Goal: Find specific page/section: Find specific page/section

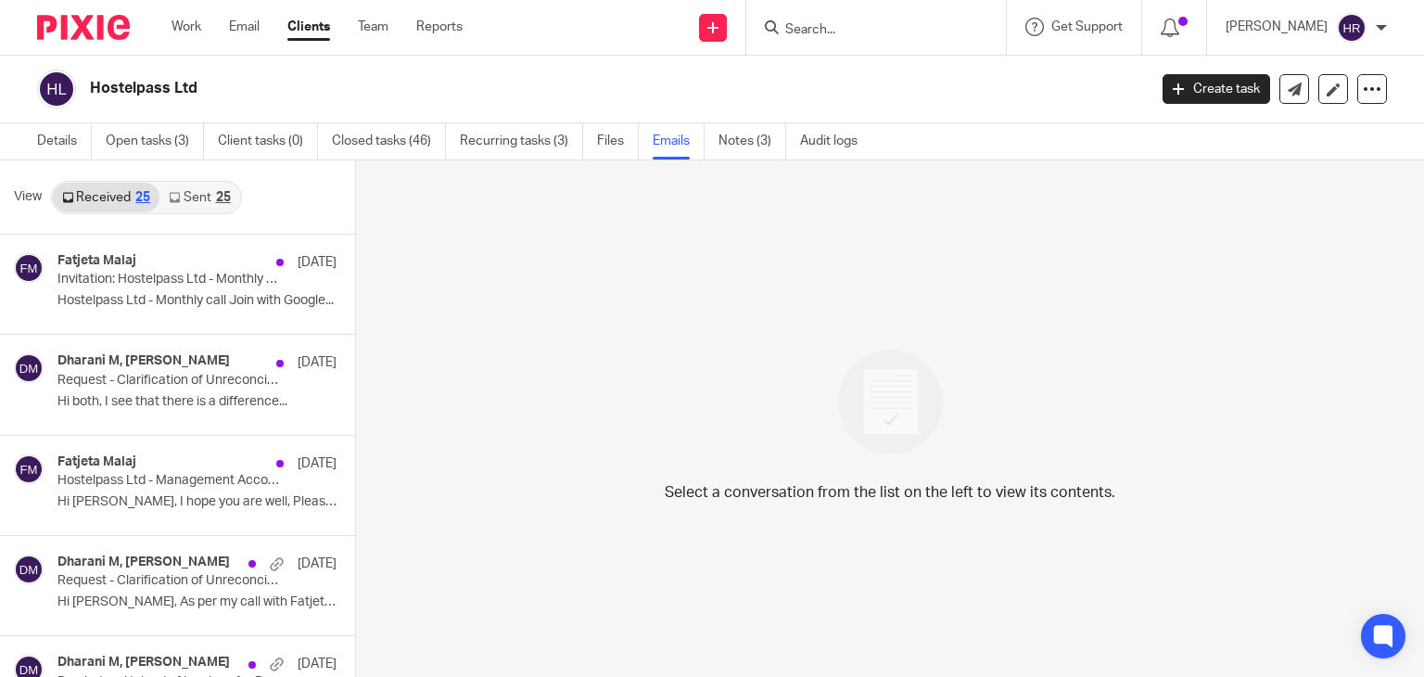
click at [845, 23] on input "Search" at bounding box center [866, 30] width 167 height 17
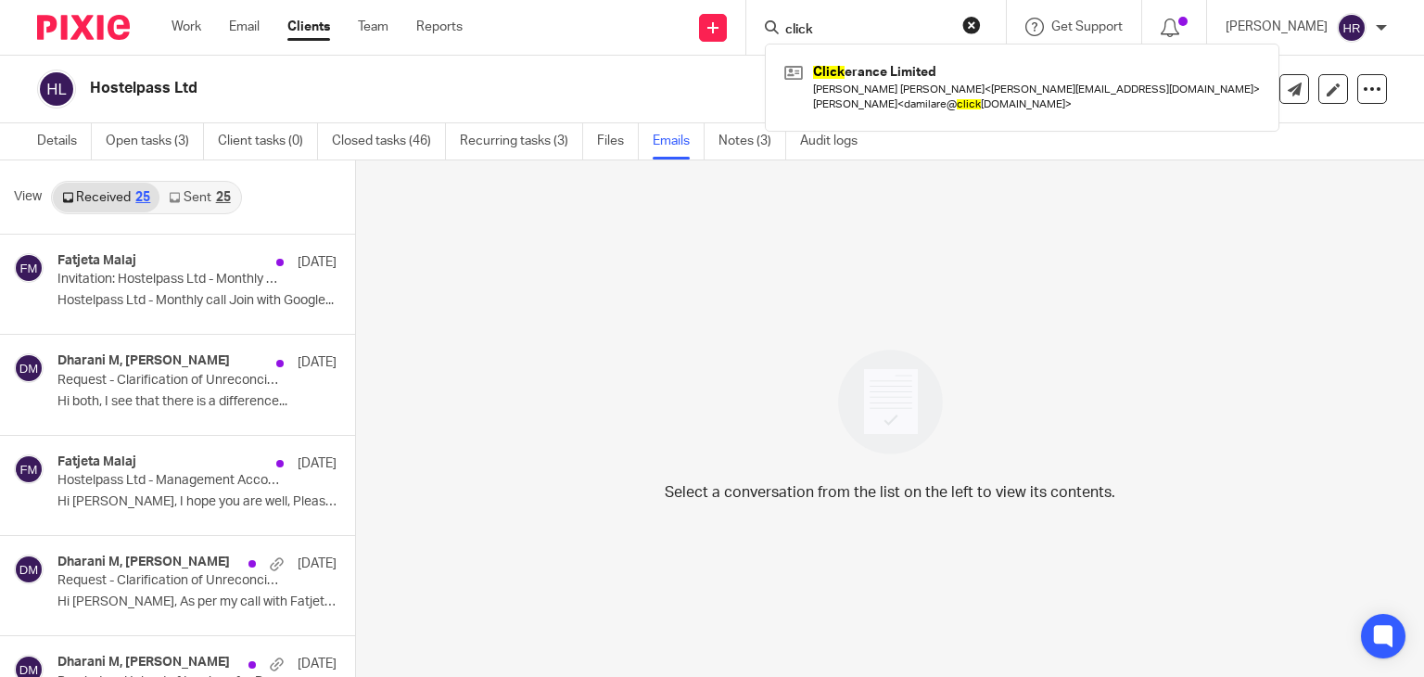
type input "click"
click at [308, 34] on link "Clients" at bounding box center [308, 27] width 43 height 19
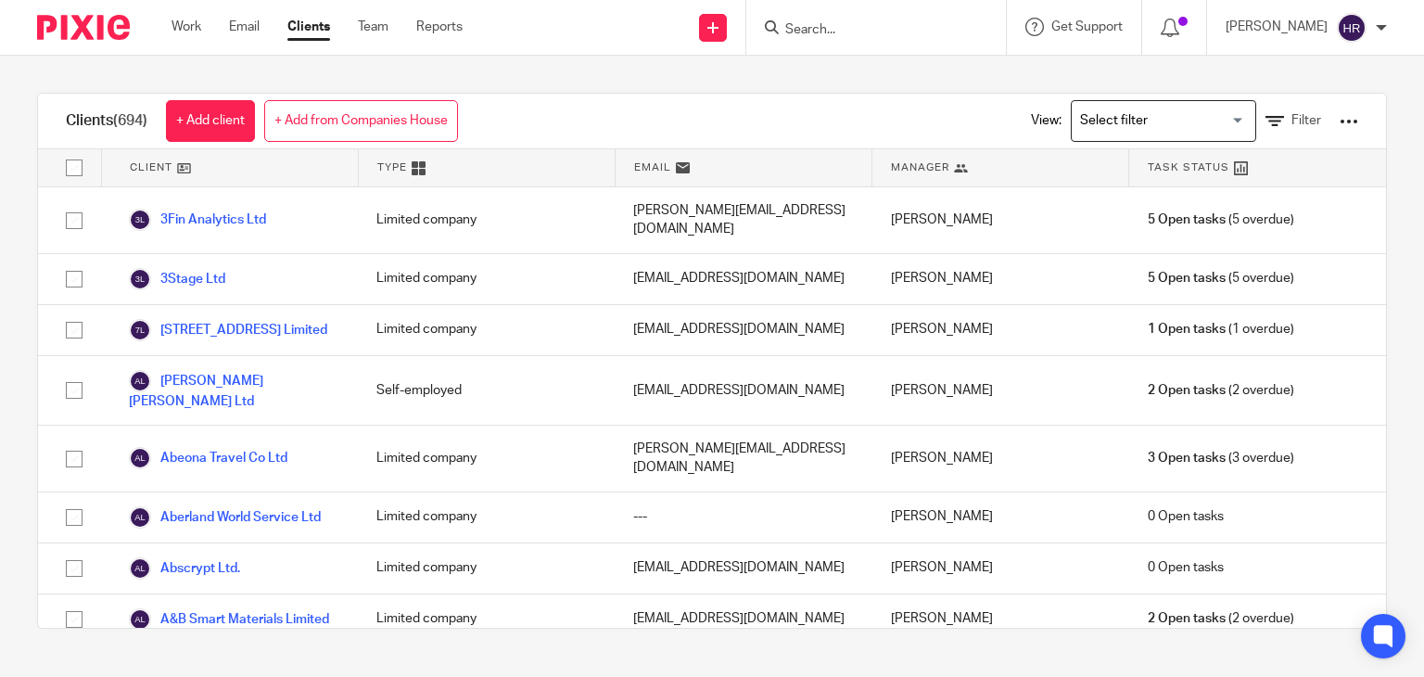
click at [531, 78] on div "Clients (694) + Add client + Add from Companies House View: Loading... Filter C…" at bounding box center [712, 361] width 1424 height 610
click at [775, 26] on div at bounding box center [873, 27] width 216 height 23
click at [783, 26] on input "Search" at bounding box center [866, 30] width 167 height 17
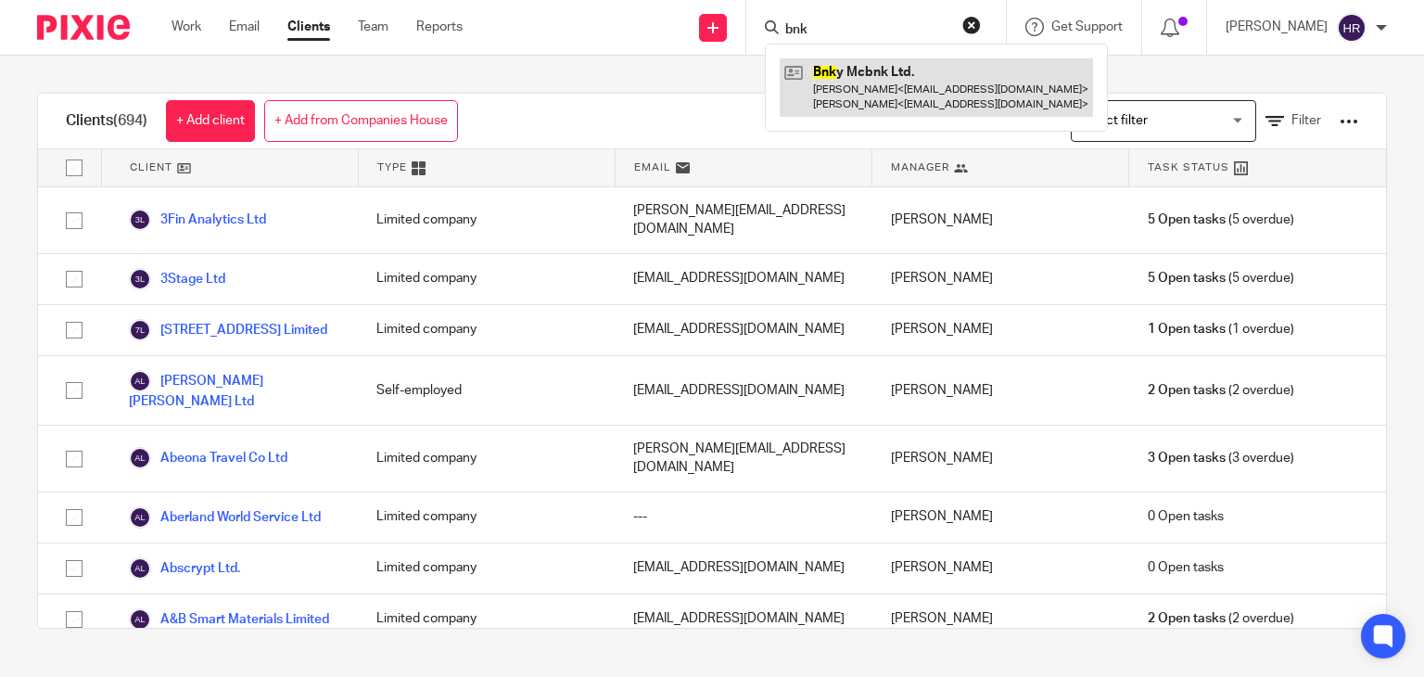
type input "bnk"
click at [806, 75] on link at bounding box center [936, 86] width 313 height 57
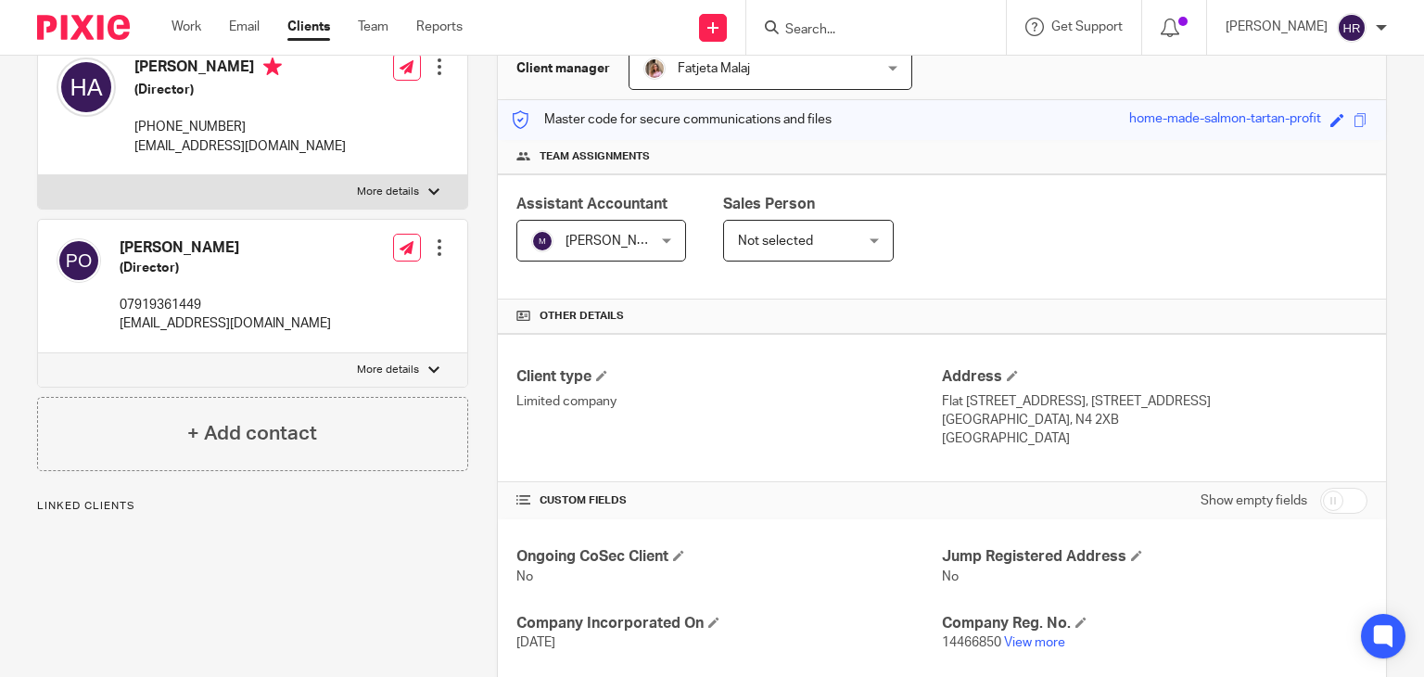
scroll to position [566, 0]
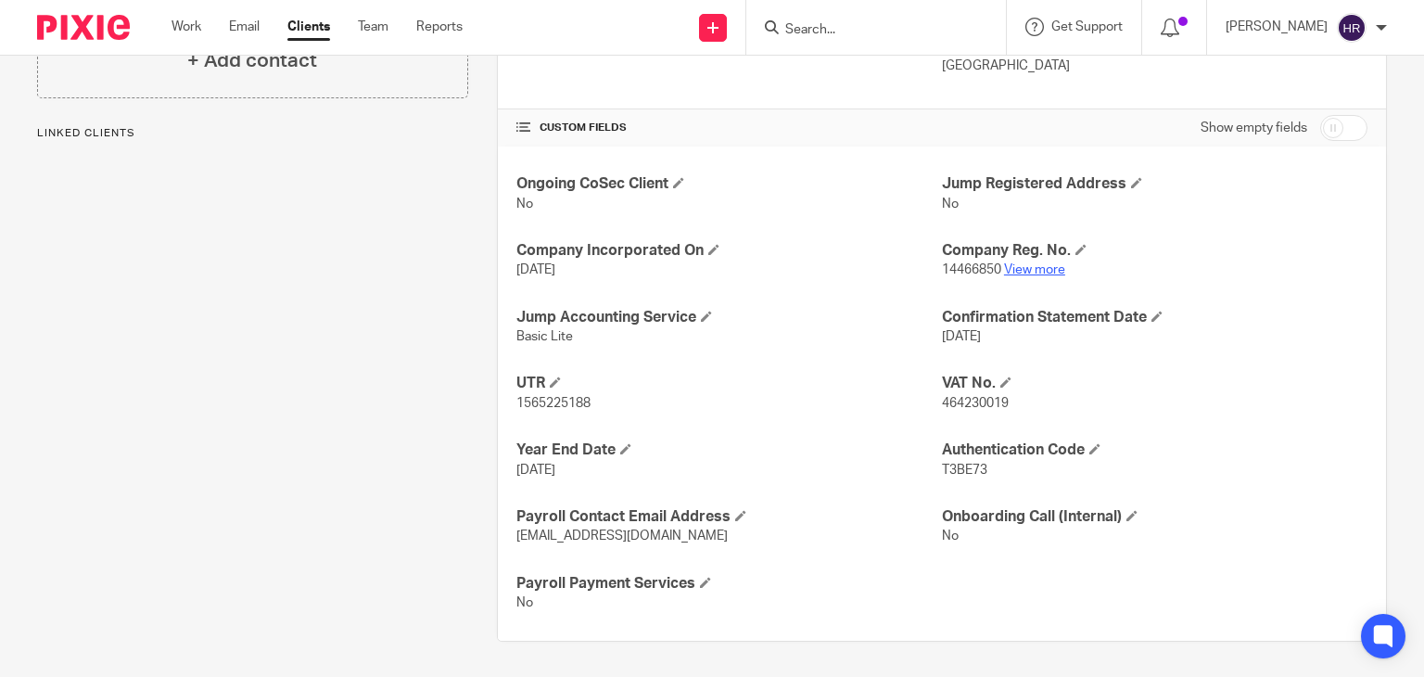
click at [1021, 264] on link "View more" at bounding box center [1034, 269] width 61 height 13
click at [797, 31] on input "Search" at bounding box center [866, 30] width 167 height 17
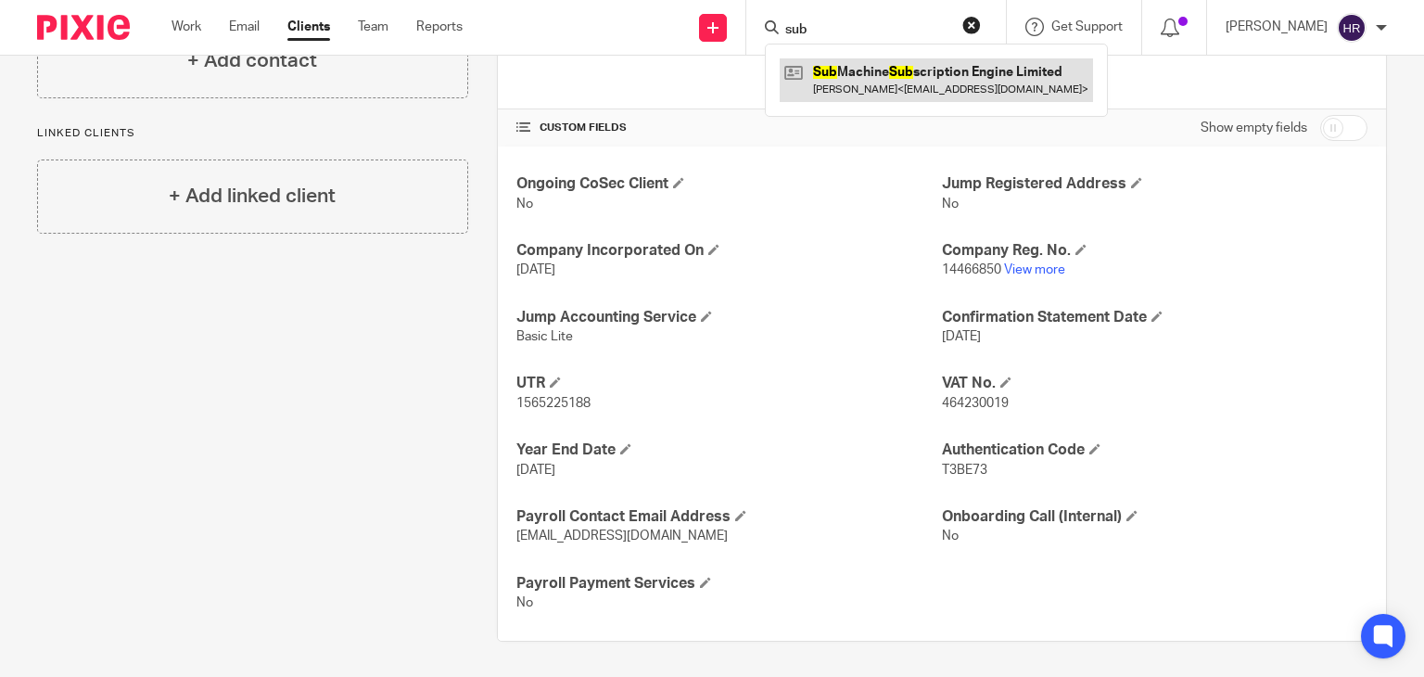
type input "sub"
click at [830, 89] on link at bounding box center [936, 79] width 313 height 43
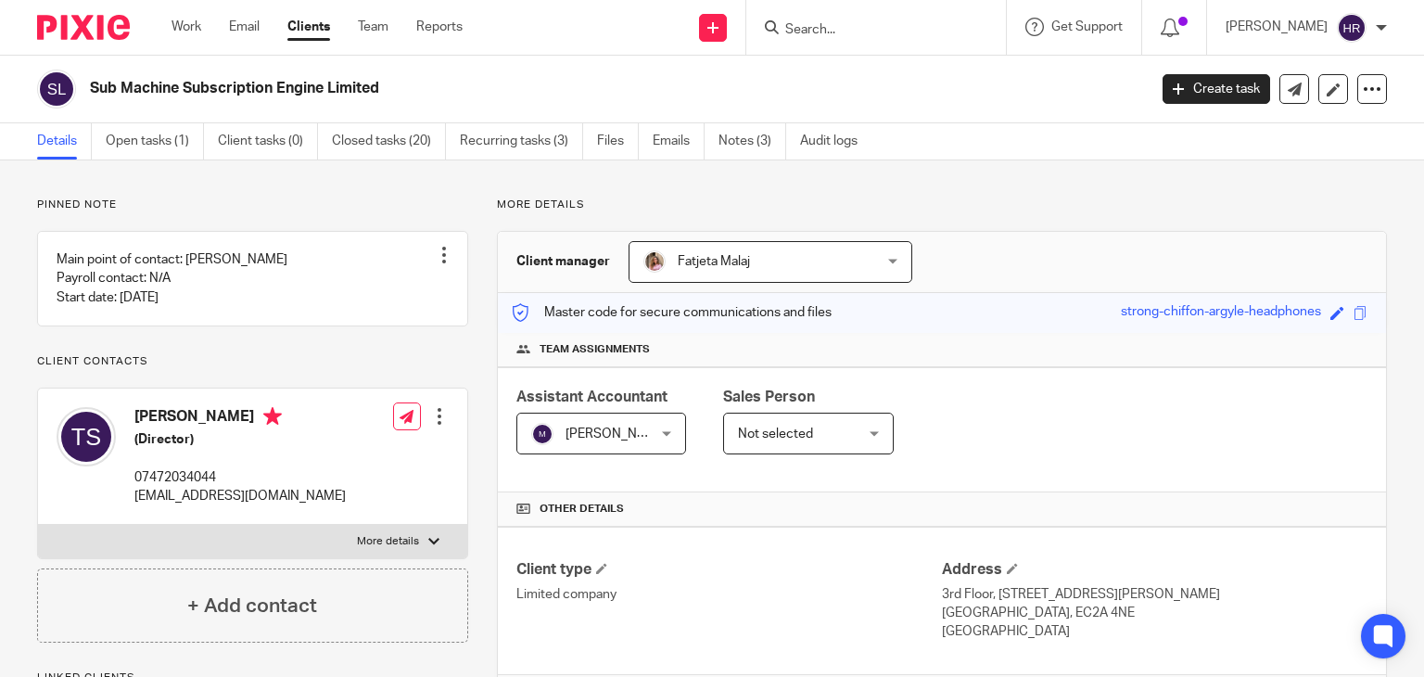
scroll to position [345, 0]
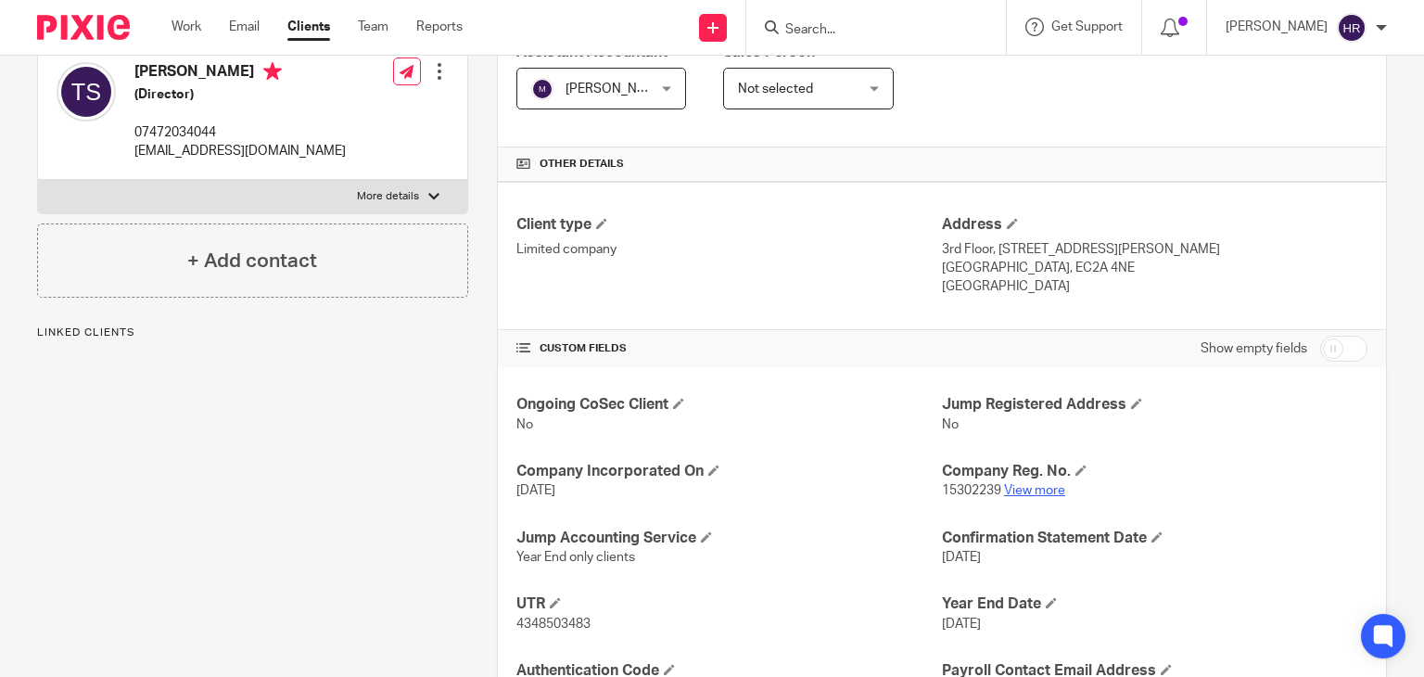
click at [1012, 487] on link "View more" at bounding box center [1034, 490] width 61 height 13
click at [835, 21] on form at bounding box center [881, 27] width 197 height 23
click at [834, 14] on div at bounding box center [876, 27] width 260 height 55
click at [828, 19] on form at bounding box center [881, 27] width 197 height 23
click at [816, 25] on input "Search" at bounding box center [866, 30] width 167 height 17
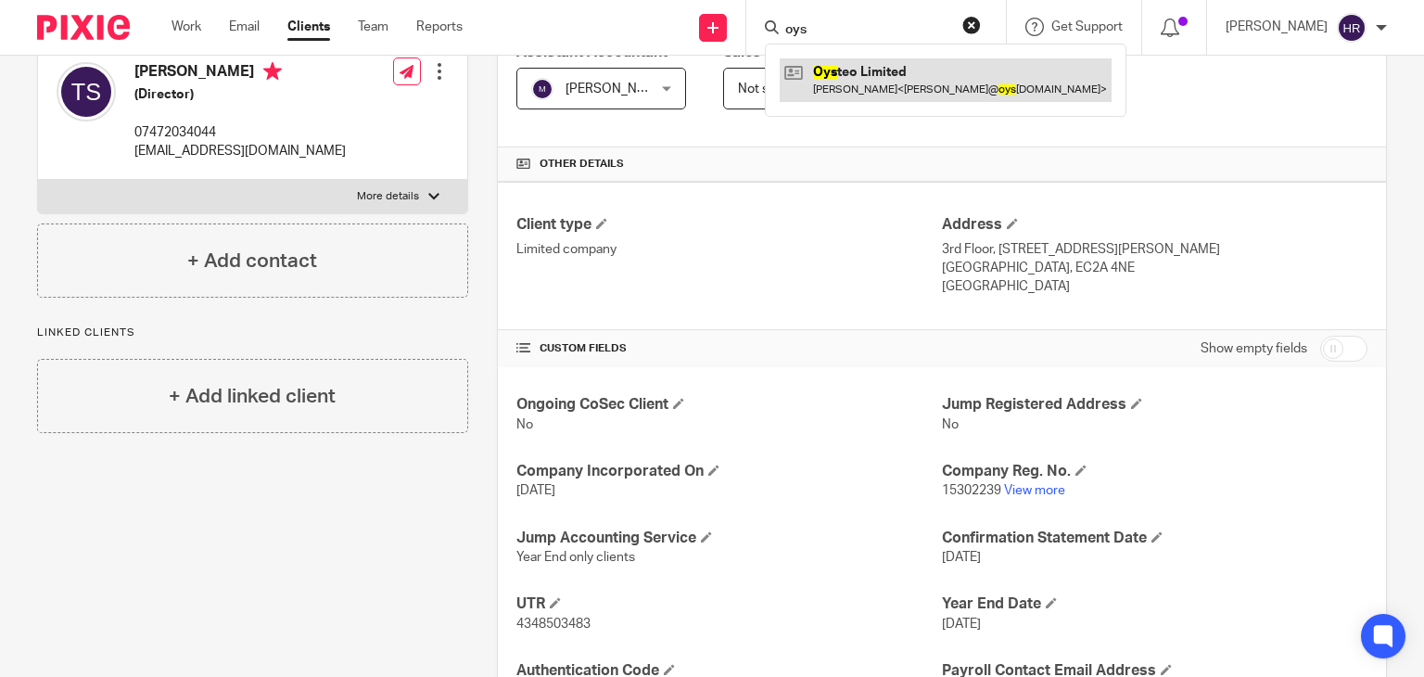
type input "oys"
click at [833, 79] on link at bounding box center [946, 79] width 332 height 43
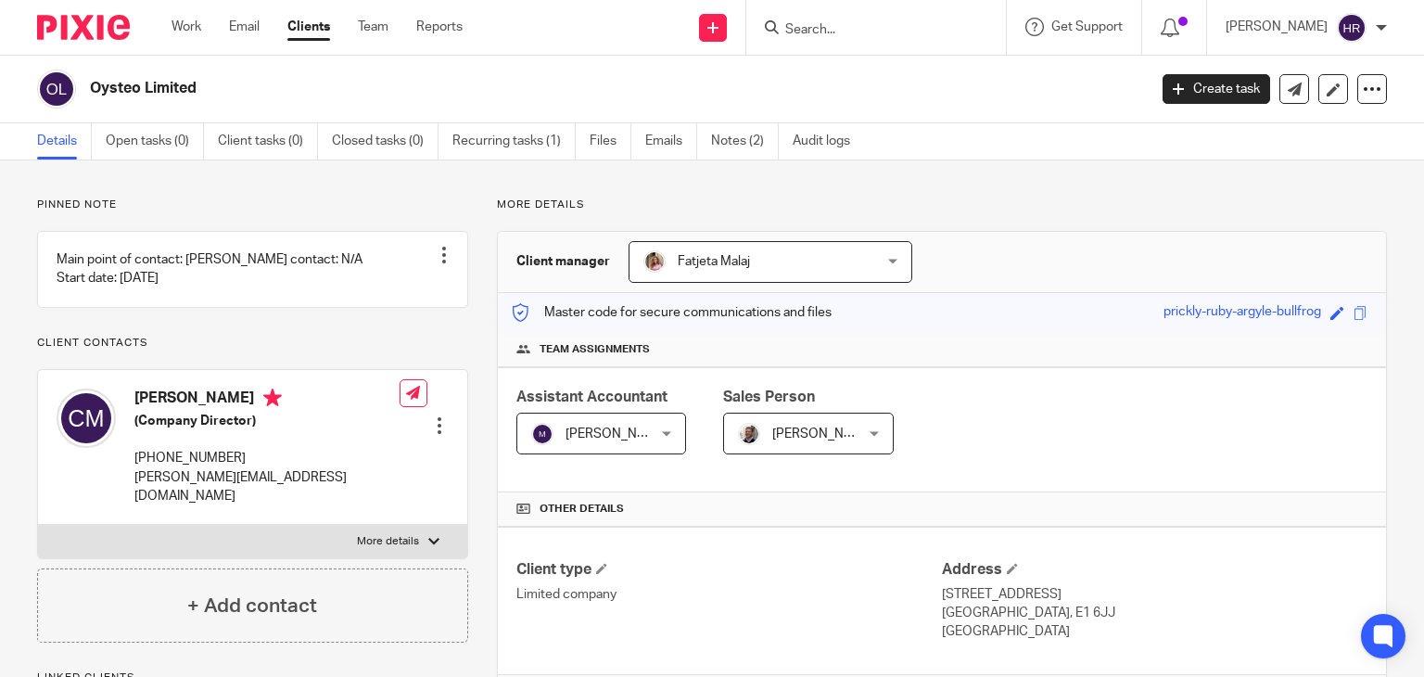
scroll to position [499, 0]
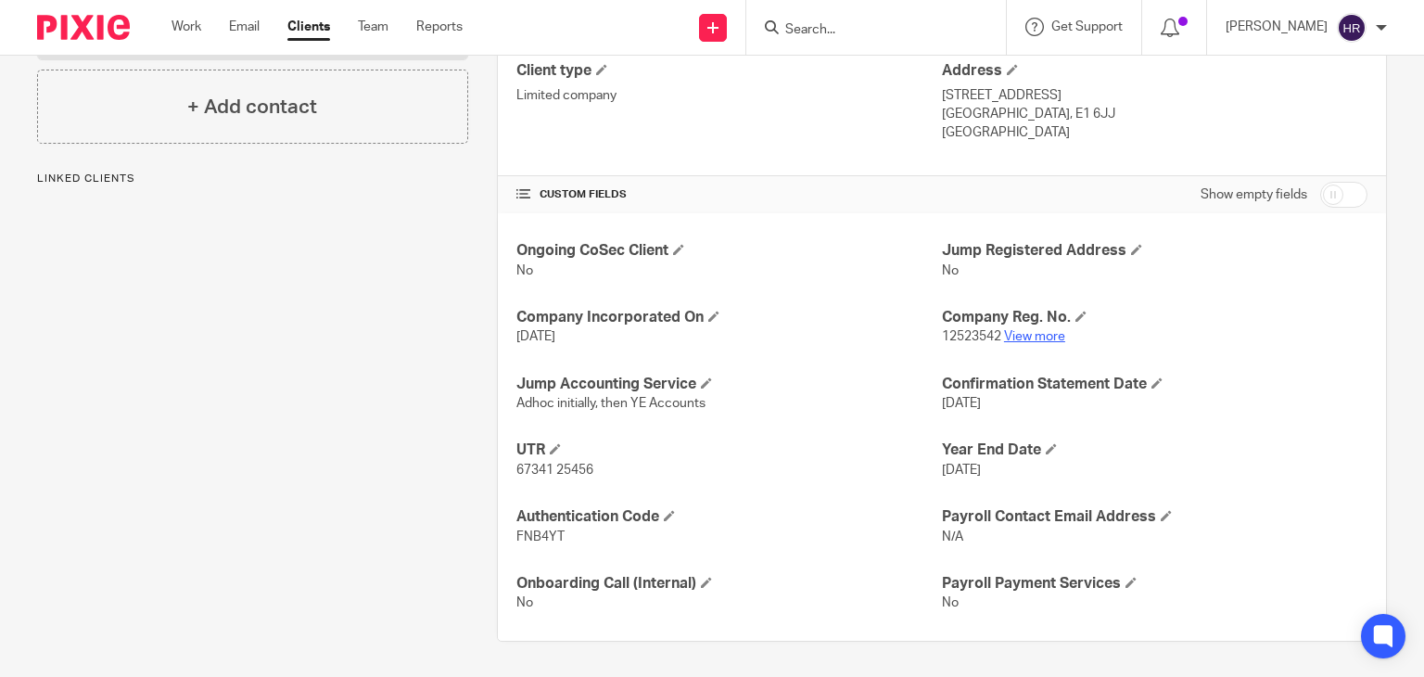
click at [1039, 333] on link "View more" at bounding box center [1034, 336] width 61 height 13
click at [808, 33] on input "Search" at bounding box center [866, 30] width 167 height 17
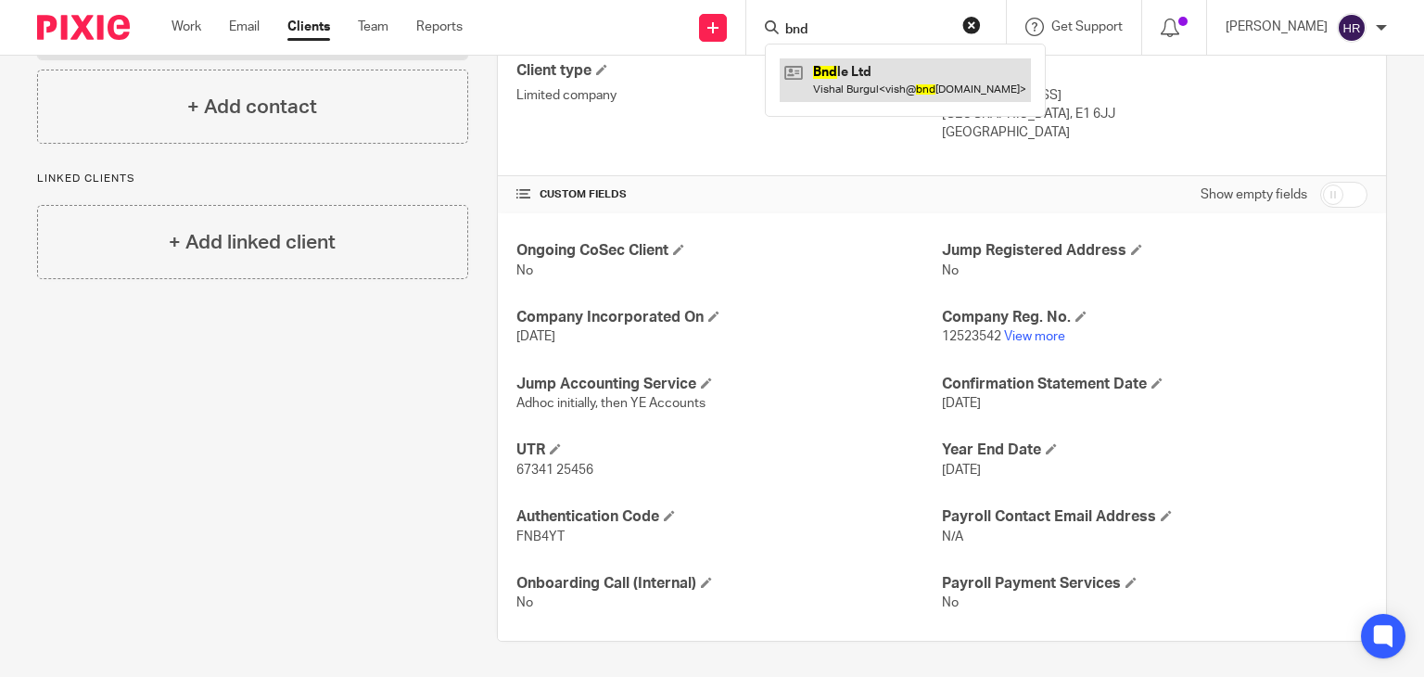
type input "bnd"
drag, startPoint x: 819, startPoint y: 64, endPoint x: 827, endPoint y: 75, distance: 13.9
click at [827, 75] on link at bounding box center [905, 79] width 251 height 43
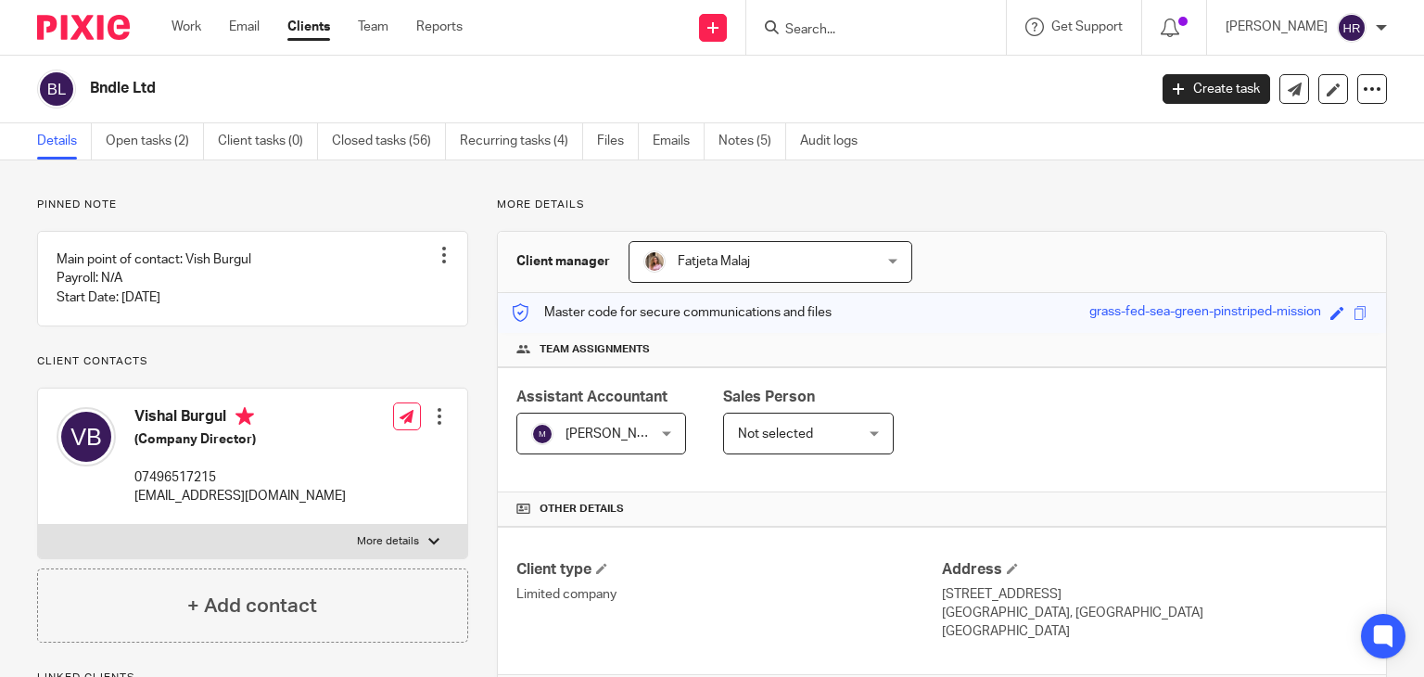
click at [806, 32] on input "Search" at bounding box center [866, 30] width 167 height 17
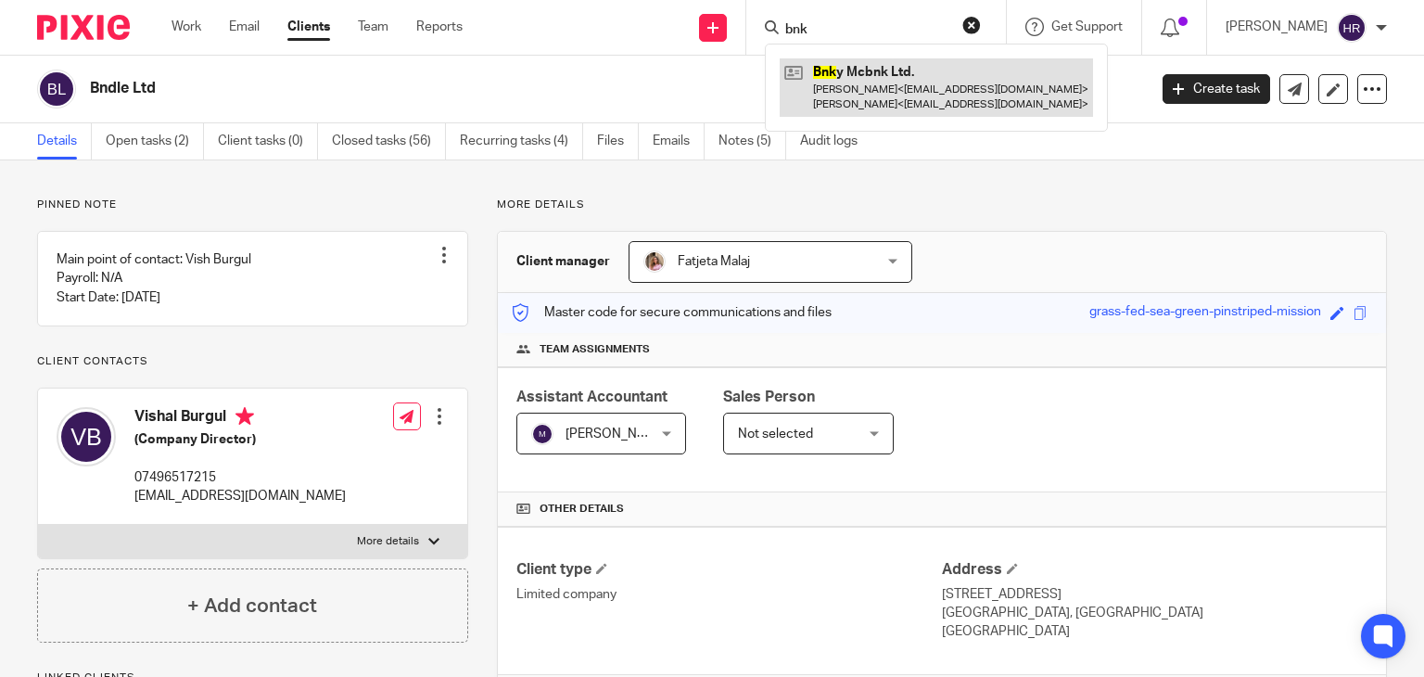
type input "bnk"
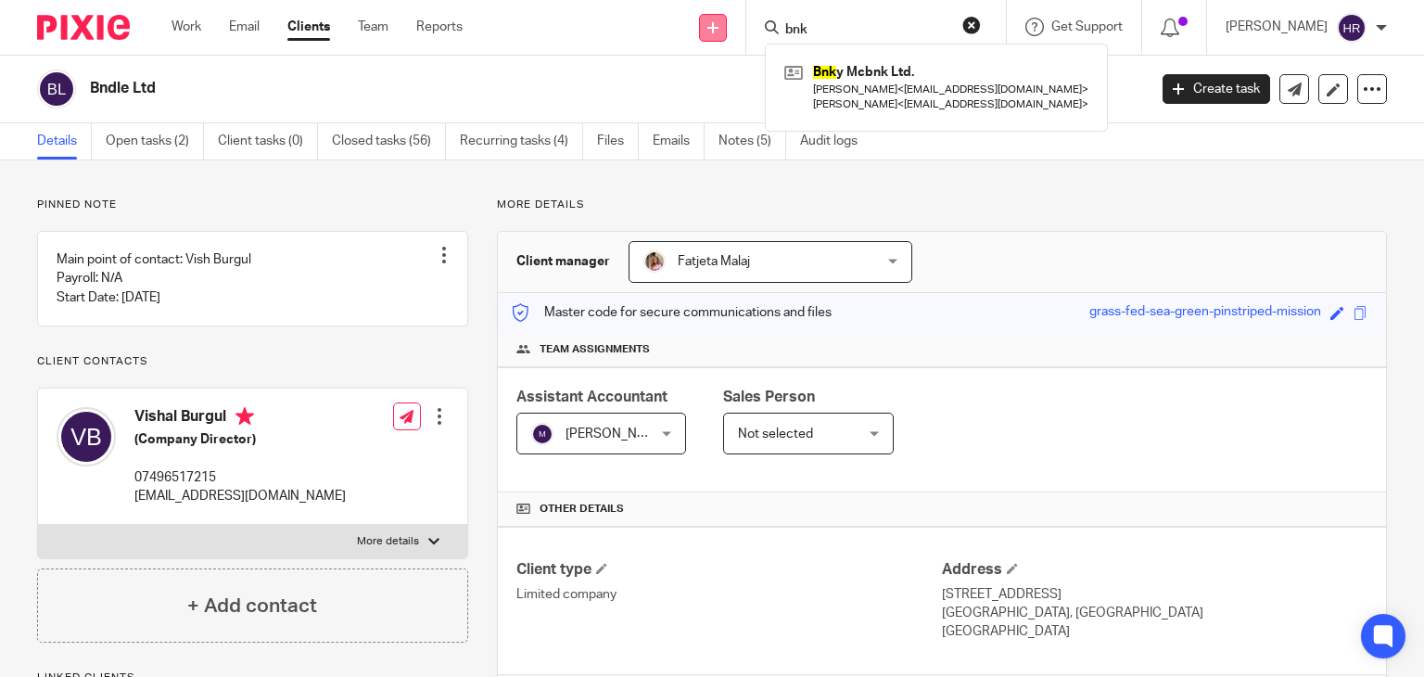
drag, startPoint x: 822, startPoint y: 32, endPoint x: 694, endPoint y: 34, distance: 128.9
click at [694, 34] on div "Send new email Create task Add client bnk Bnk y Mcbnk Ltd. Padraig O'shea < pac…" at bounding box center [957, 27] width 934 height 55
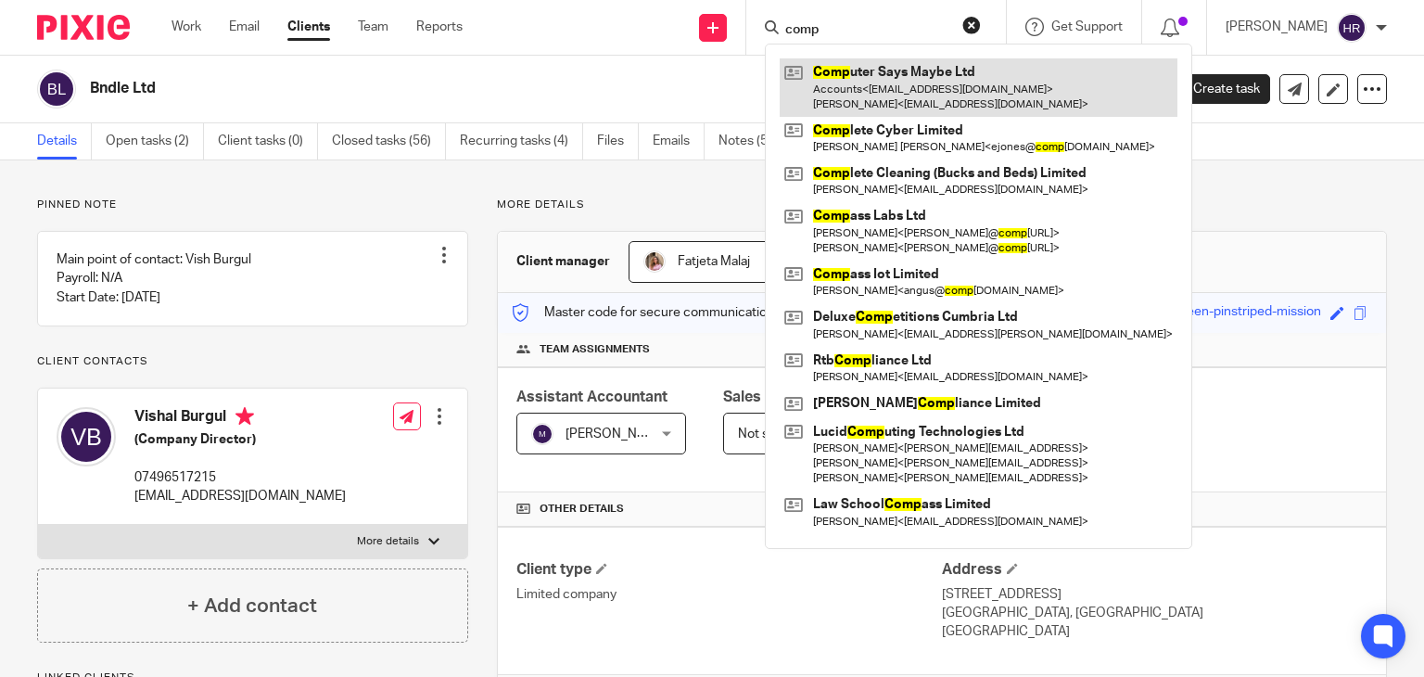
type input "comp"
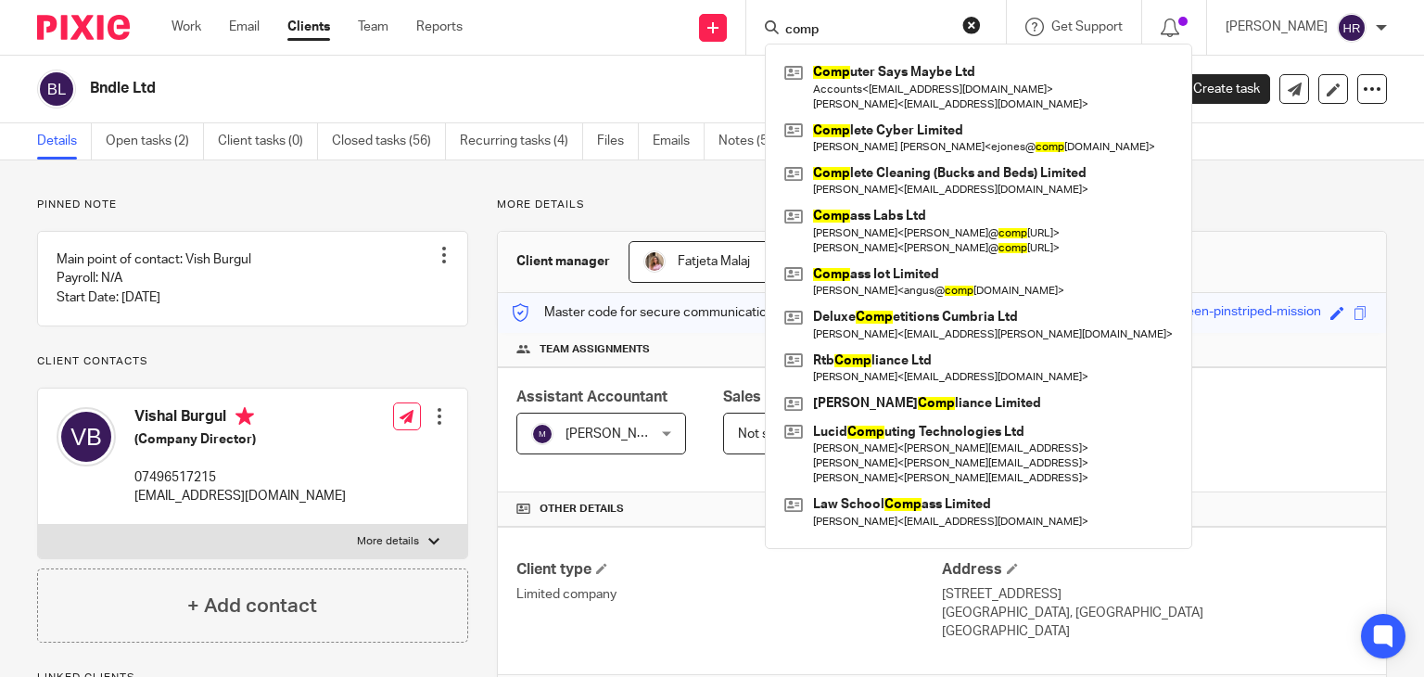
drag, startPoint x: 844, startPoint y: 37, endPoint x: 638, endPoint y: 64, distance: 207.6
click at [638, 64] on body "Work Email Clients Team Reports Work Email Clients Team Reports Settings Send n…" at bounding box center [712, 338] width 1424 height 677
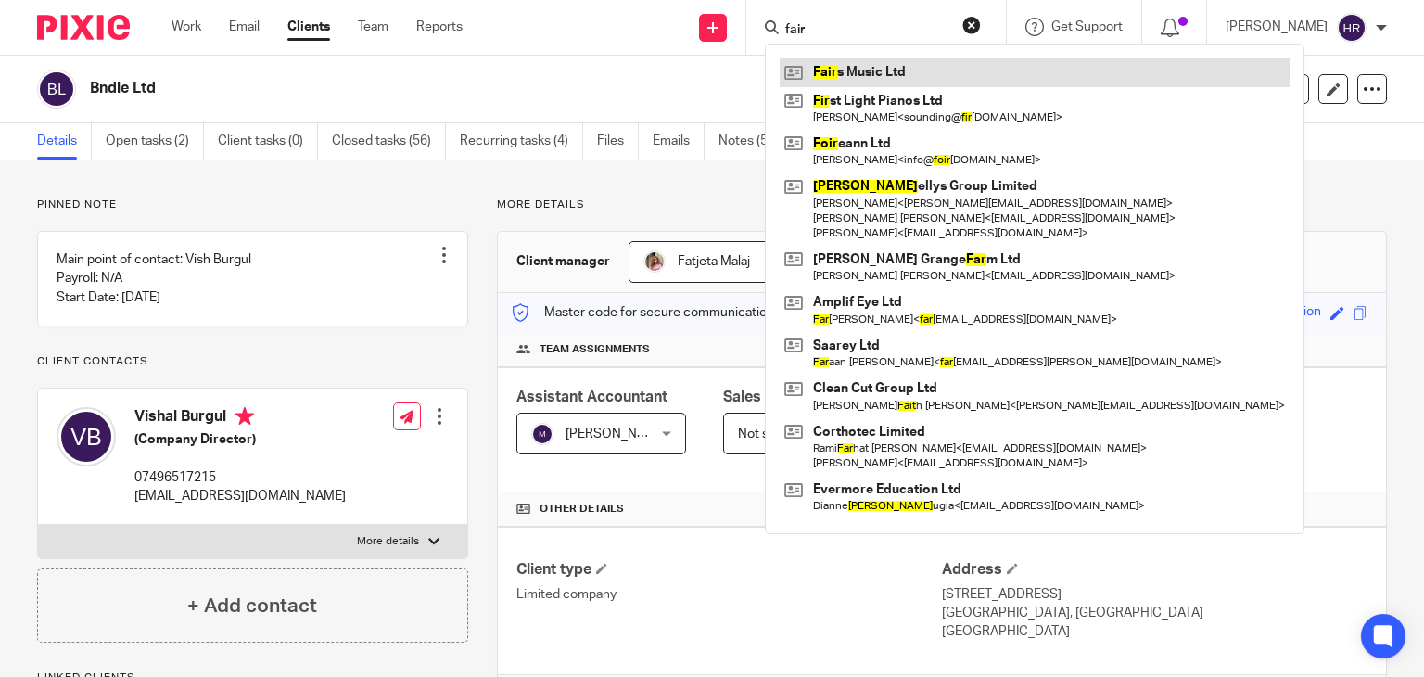
type input "fair"
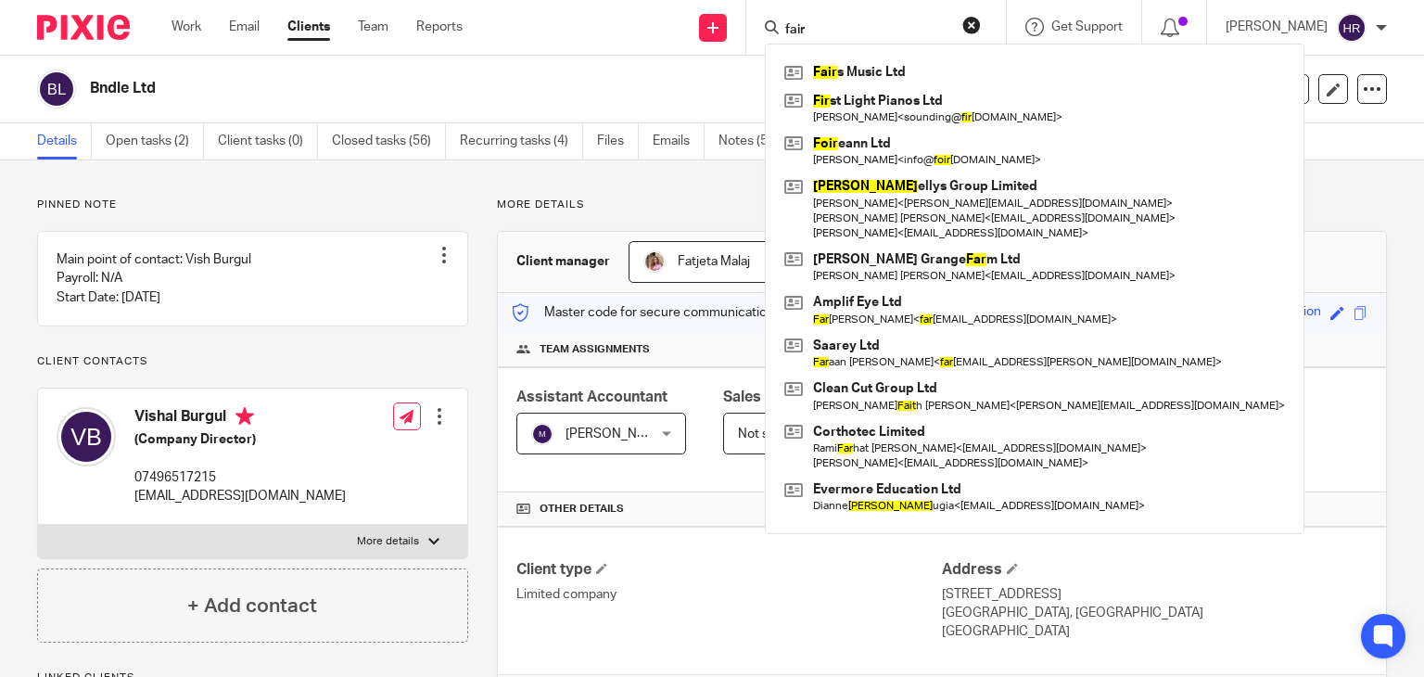
drag, startPoint x: 830, startPoint y: 27, endPoint x: 619, endPoint y: 89, distance: 219.4
click at [619, 89] on body "Work Email Clients Team Reports Work Email Clients Team Reports Settings Send n…" at bounding box center [712, 338] width 1424 height 677
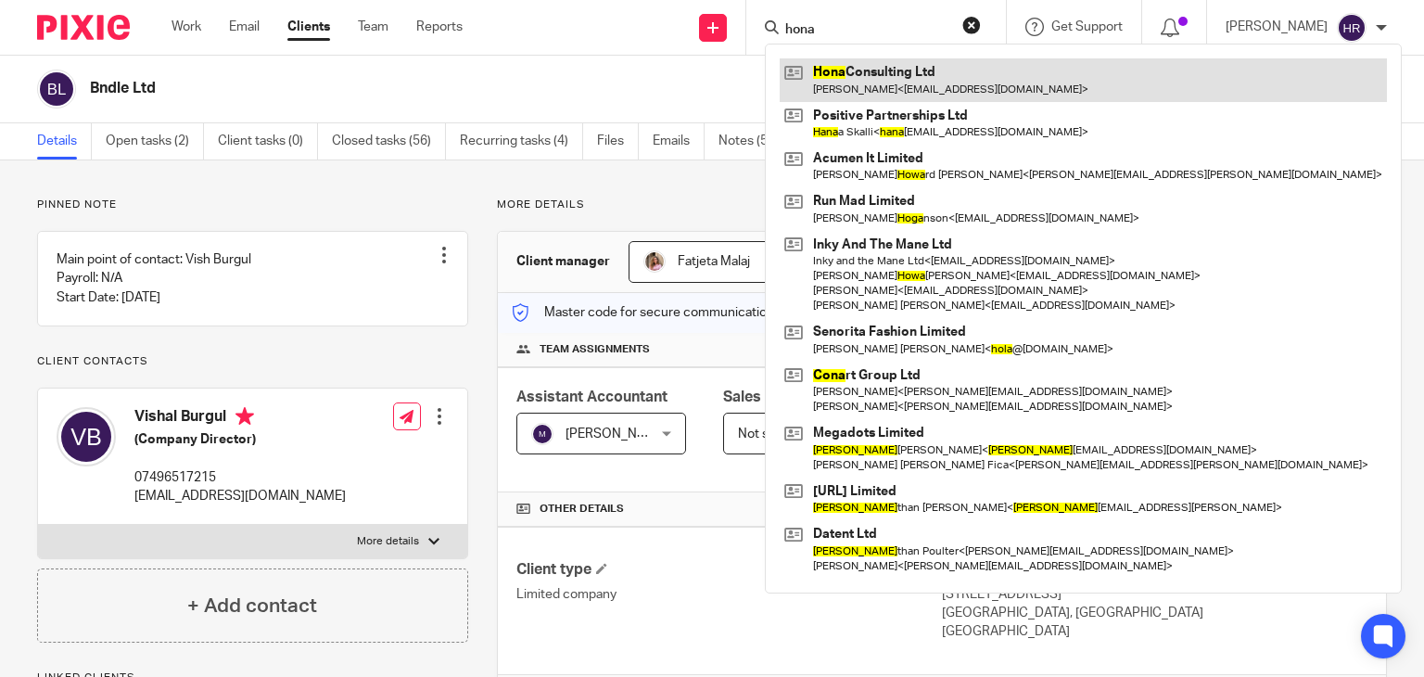
type input "hona"
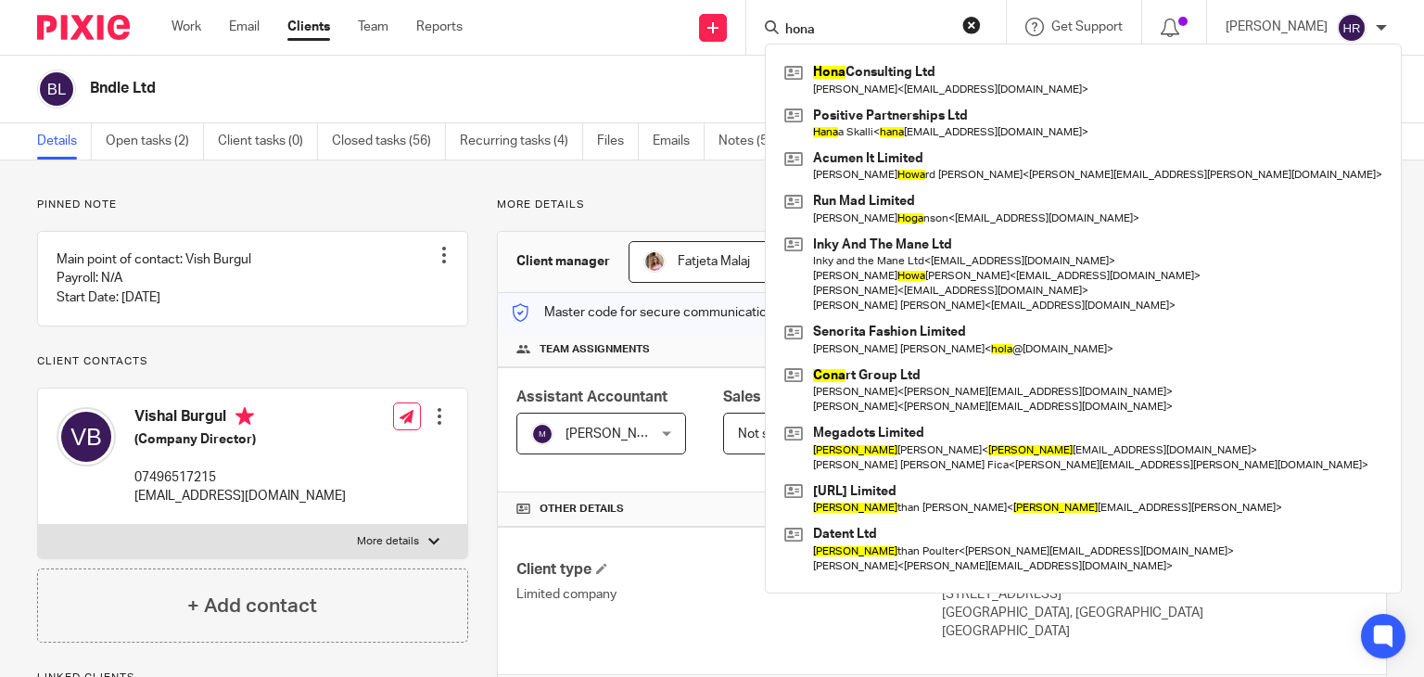
drag, startPoint x: 856, startPoint y: 26, endPoint x: 687, endPoint y: 67, distance: 173.6
click at [687, 67] on body "Work Email Clients Team Reports Work Email Clients Team Reports Settings Send n…" at bounding box center [712, 338] width 1424 height 677
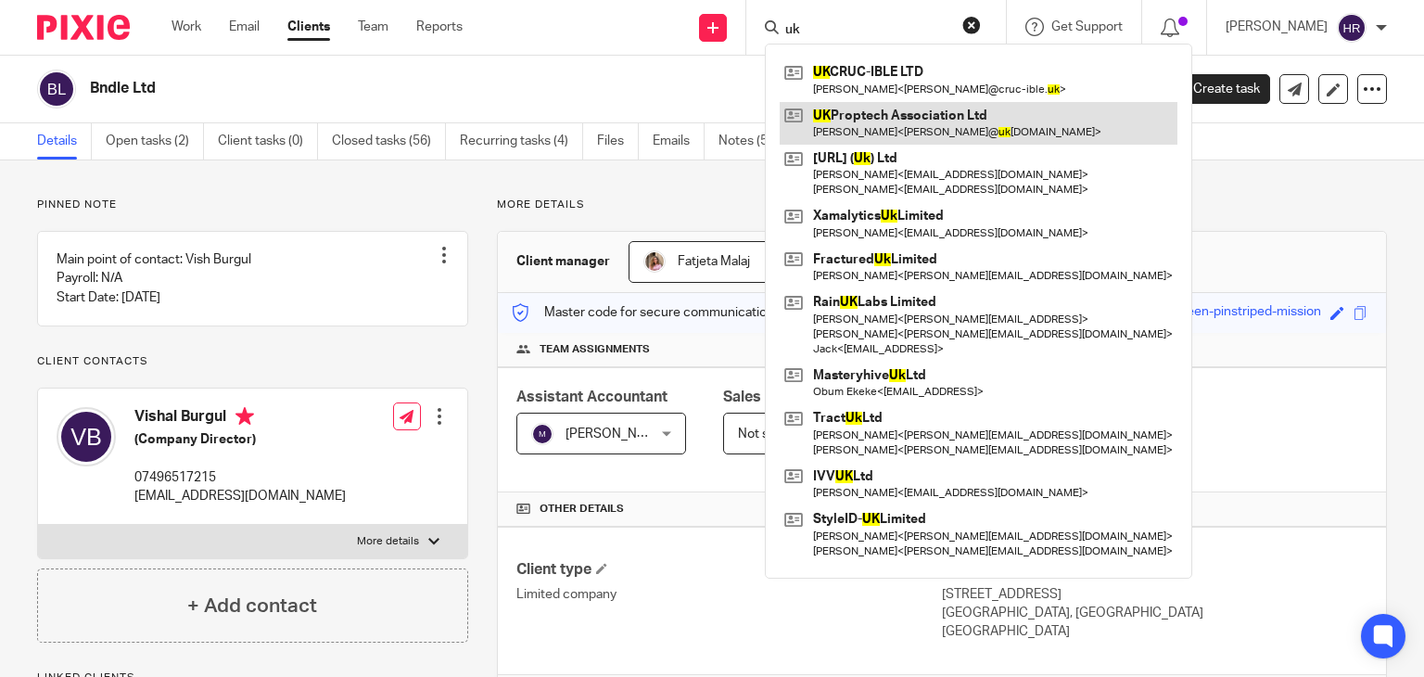
type input "uk"
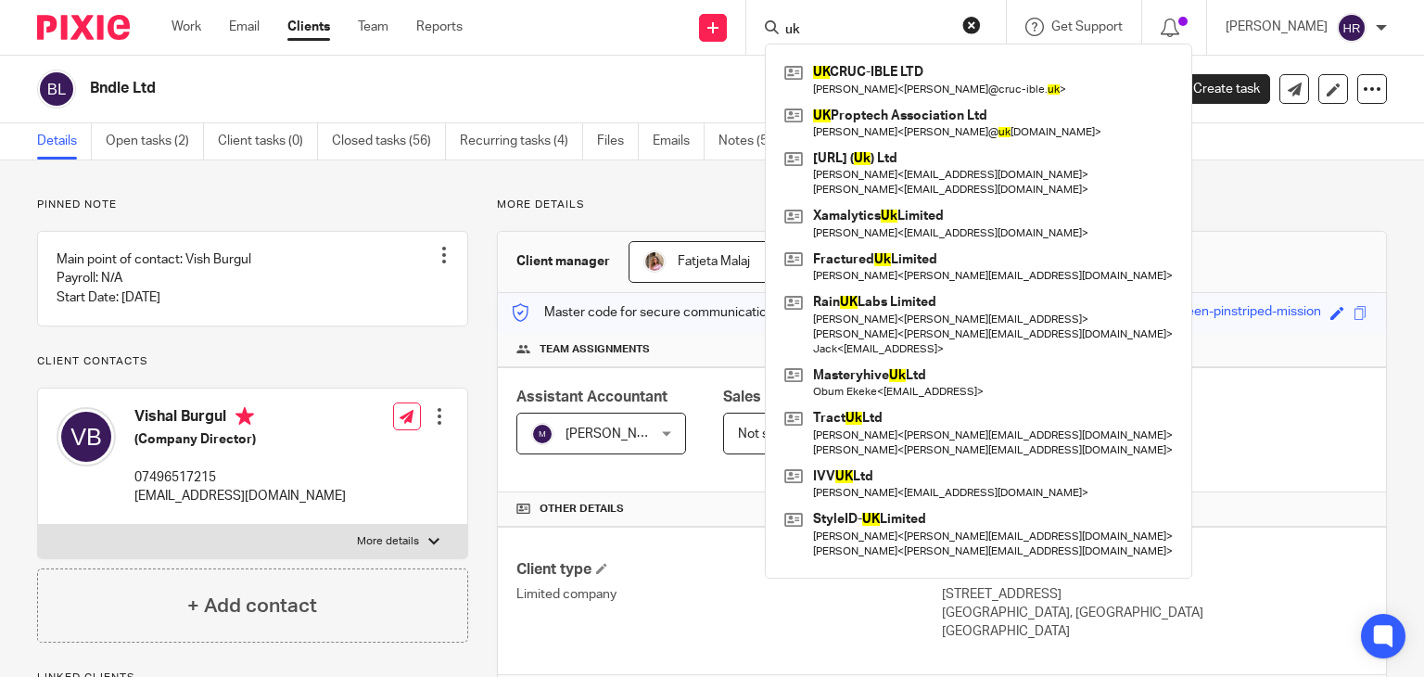
drag, startPoint x: 796, startPoint y: 24, endPoint x: 701, endPoint y: 56, distance: 100.6
click at [716, 49] on div "Send new email Create task Add client uk UK CRUC-IBLE LTD Kaustav Dey < kaustav…" at bounding box center [957, 27] width 934 height 55
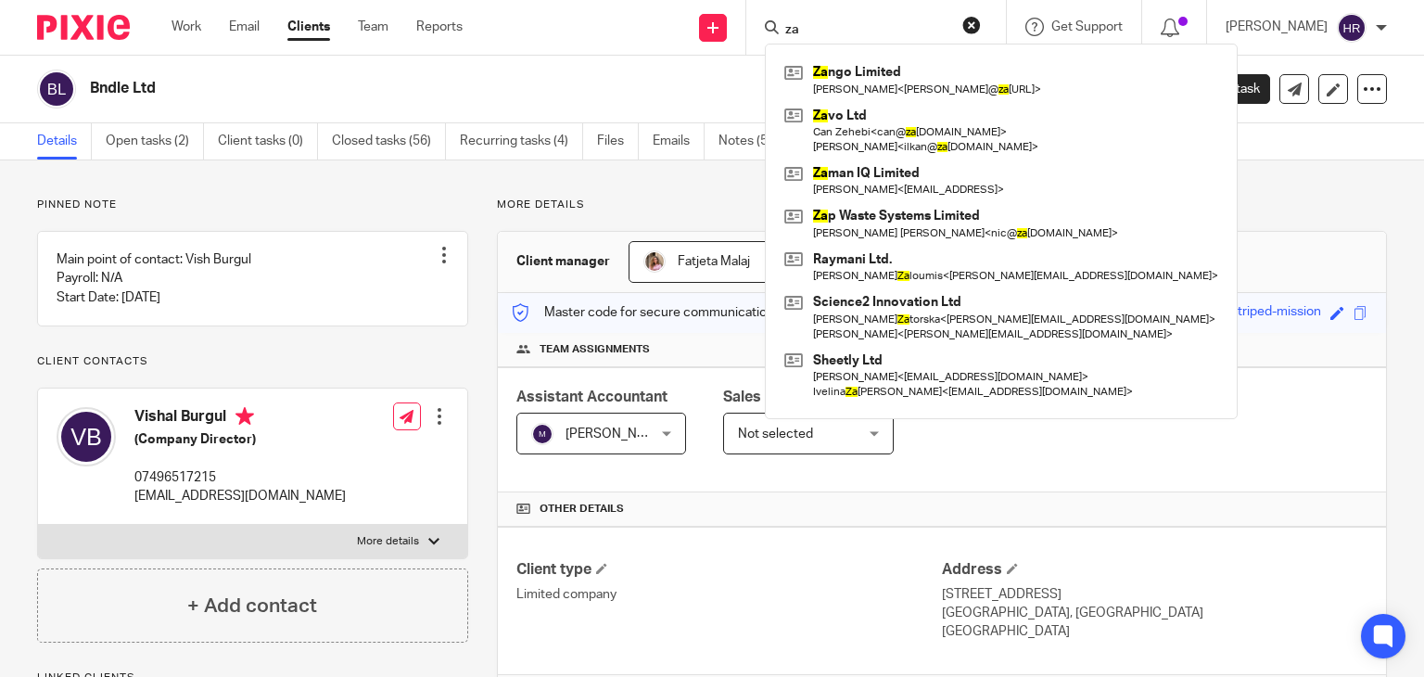
click at [805, 32] on input "za" at bounding box center [866, 30] width 167 height 17
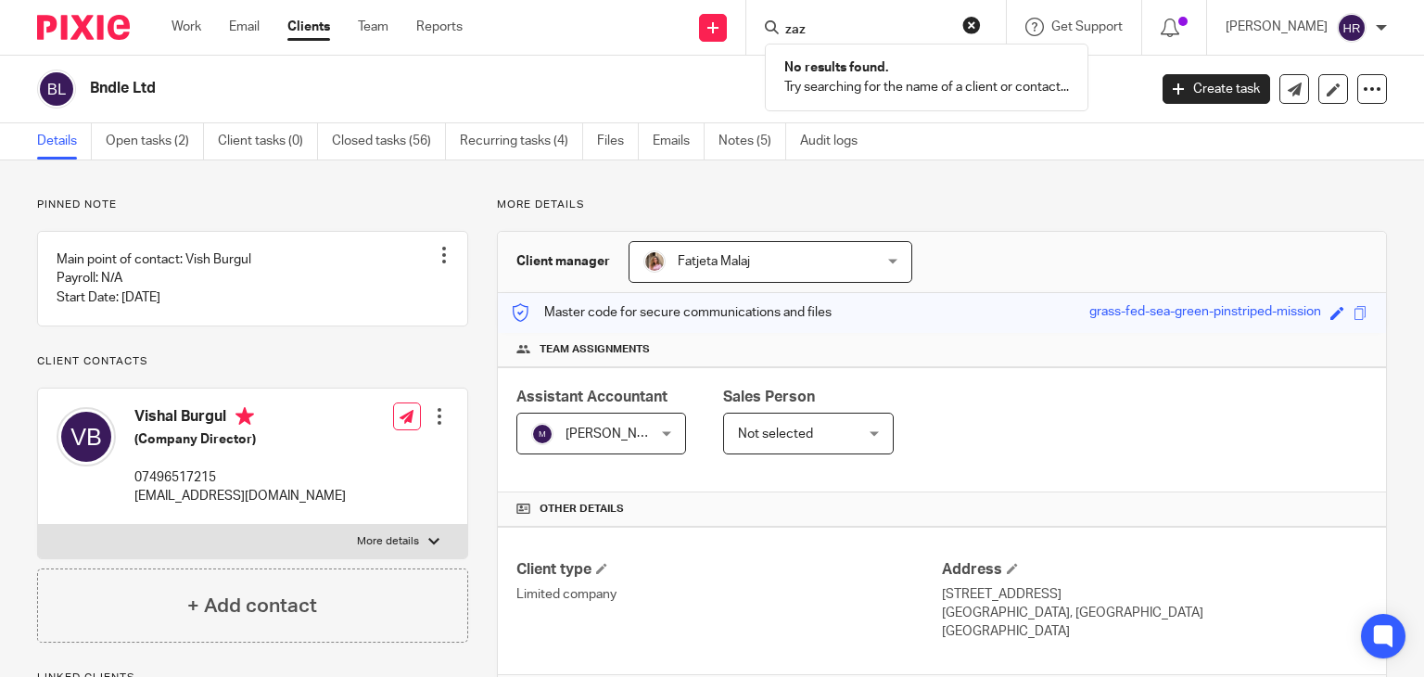
click at [805, 32] on input "zaz" at bounding box center [866, 30] width 167 height 17
click at [783, 19] on form "zaz" at bounding box center [881, 27] width 197 height 23
click at [817, 35] on input "zaz" at bounding box center [866, 30] width 167 height 17
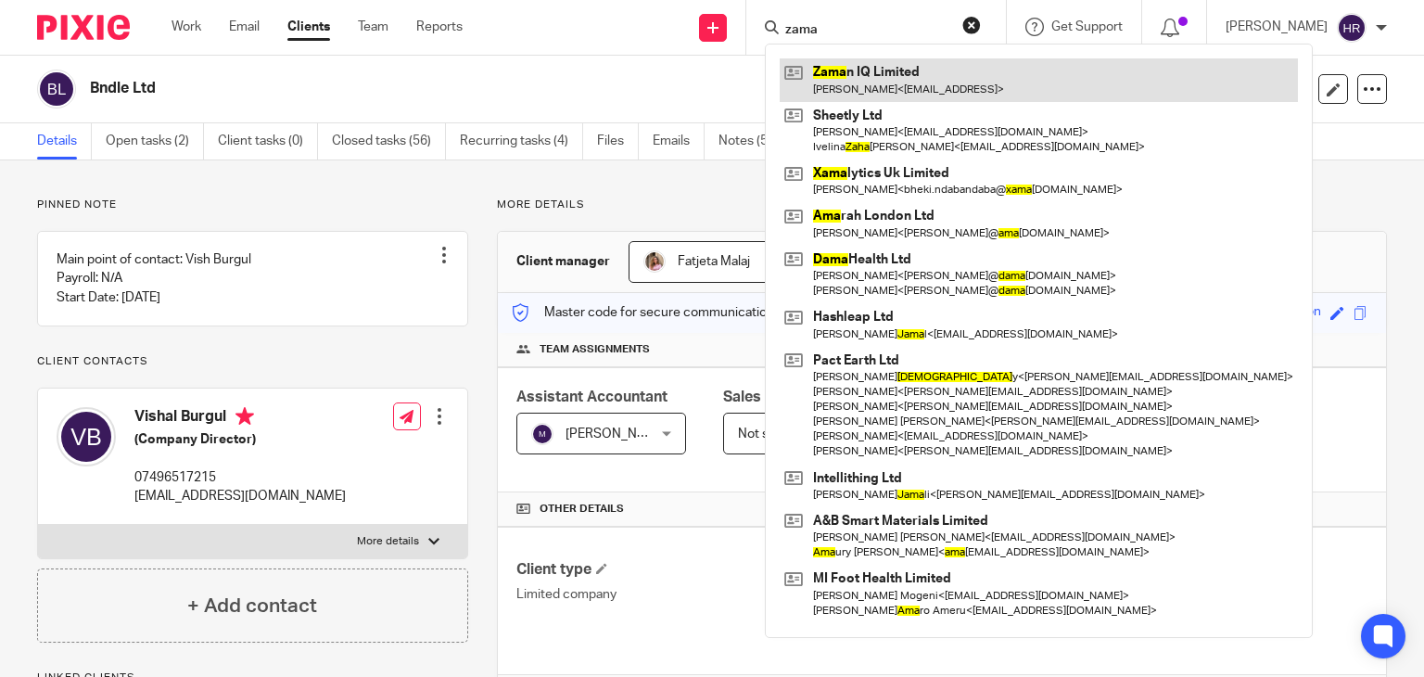
type input "zama"
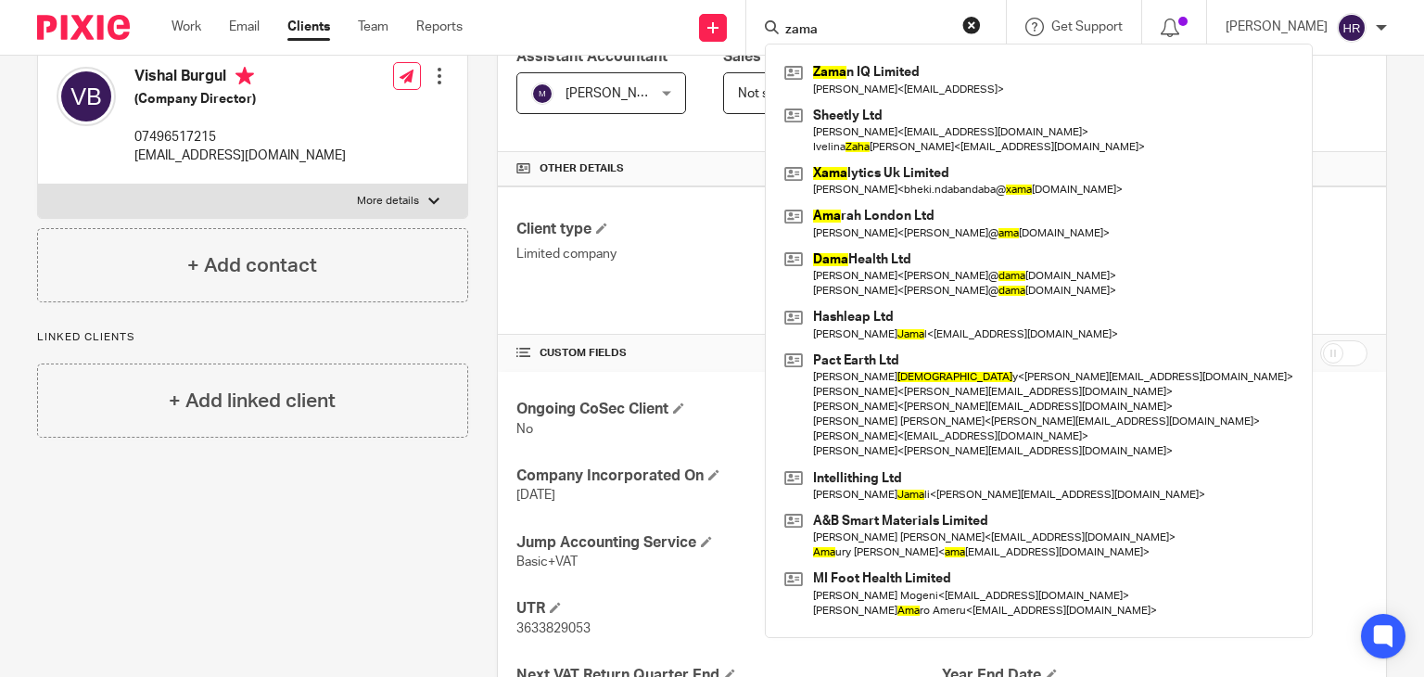
scroll to position [341, 0]
click at [471, 357] on div "More details Client manager Fatjeta Malaj Fatjeta Malaj Aashish A Abinandhana P…" at bounding box center [927, 427] width 919 height 1142
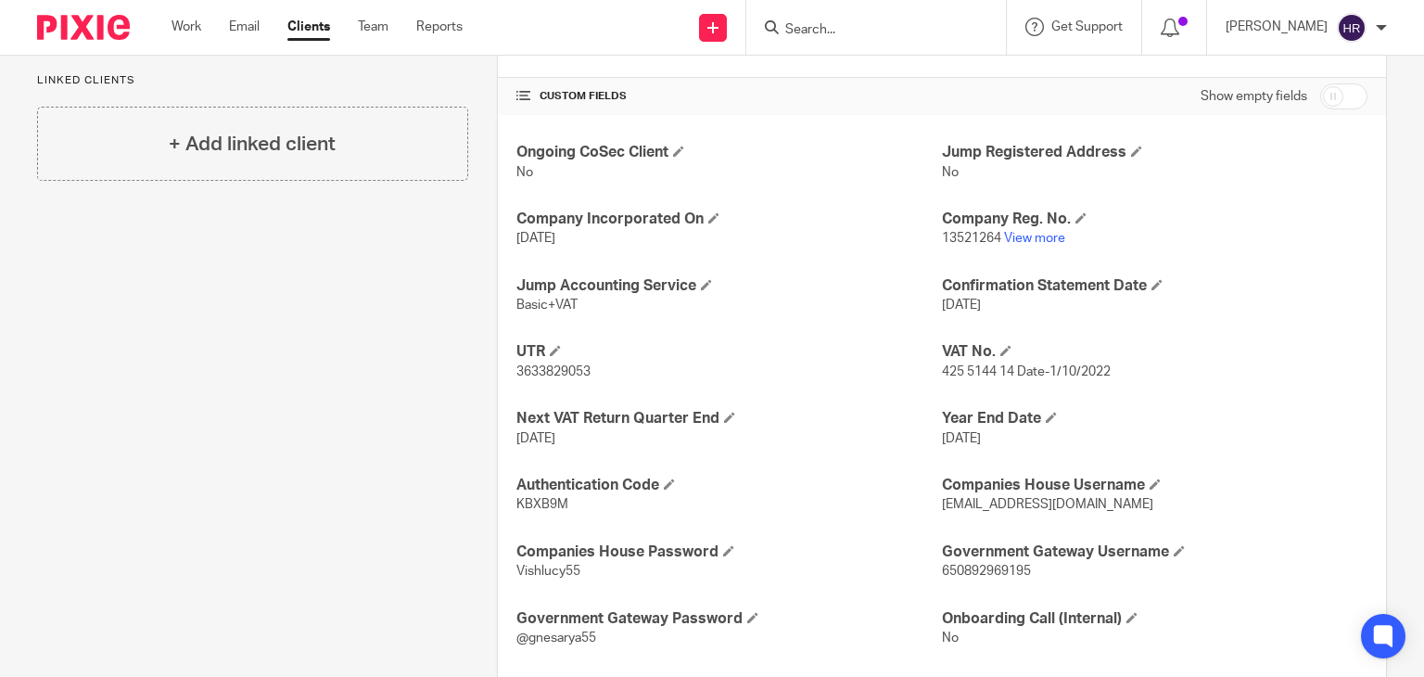
scroll to position [608, 0]
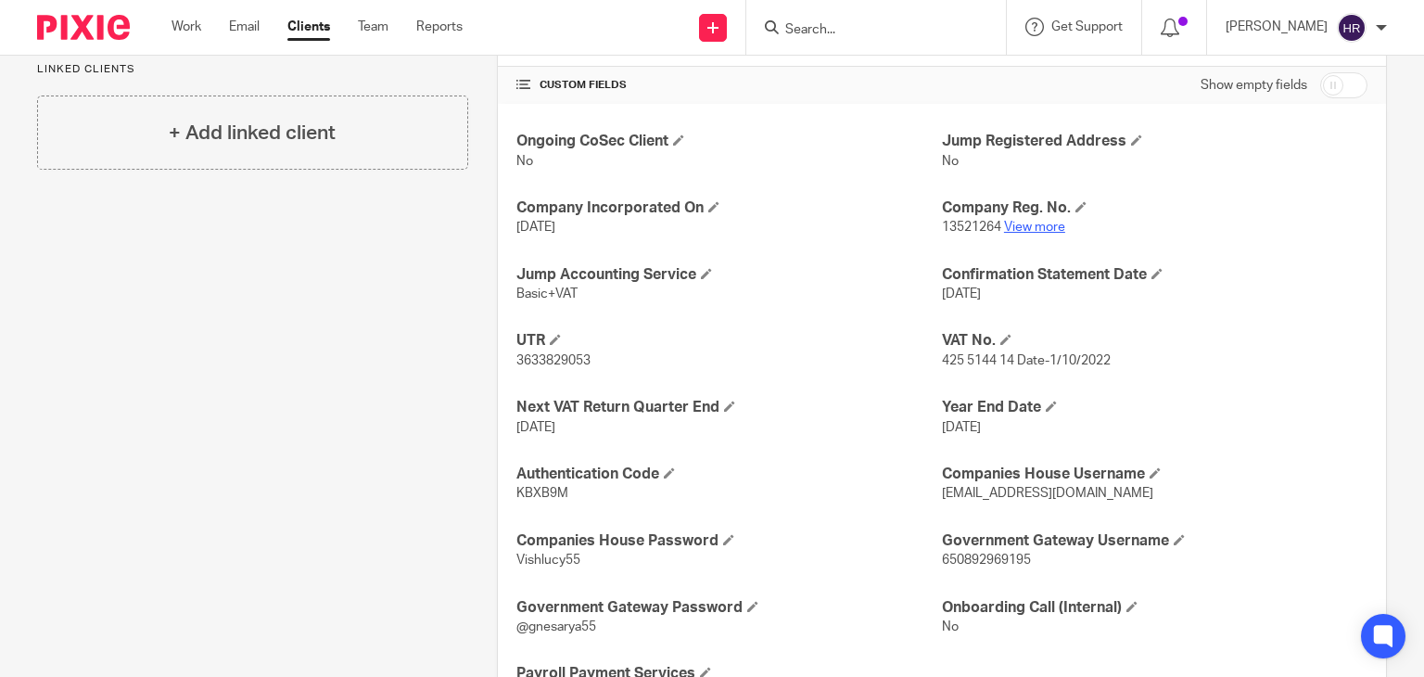
click at [1012, 228] on link "View more" at bounding box center [1034, 227] width 61 height 13
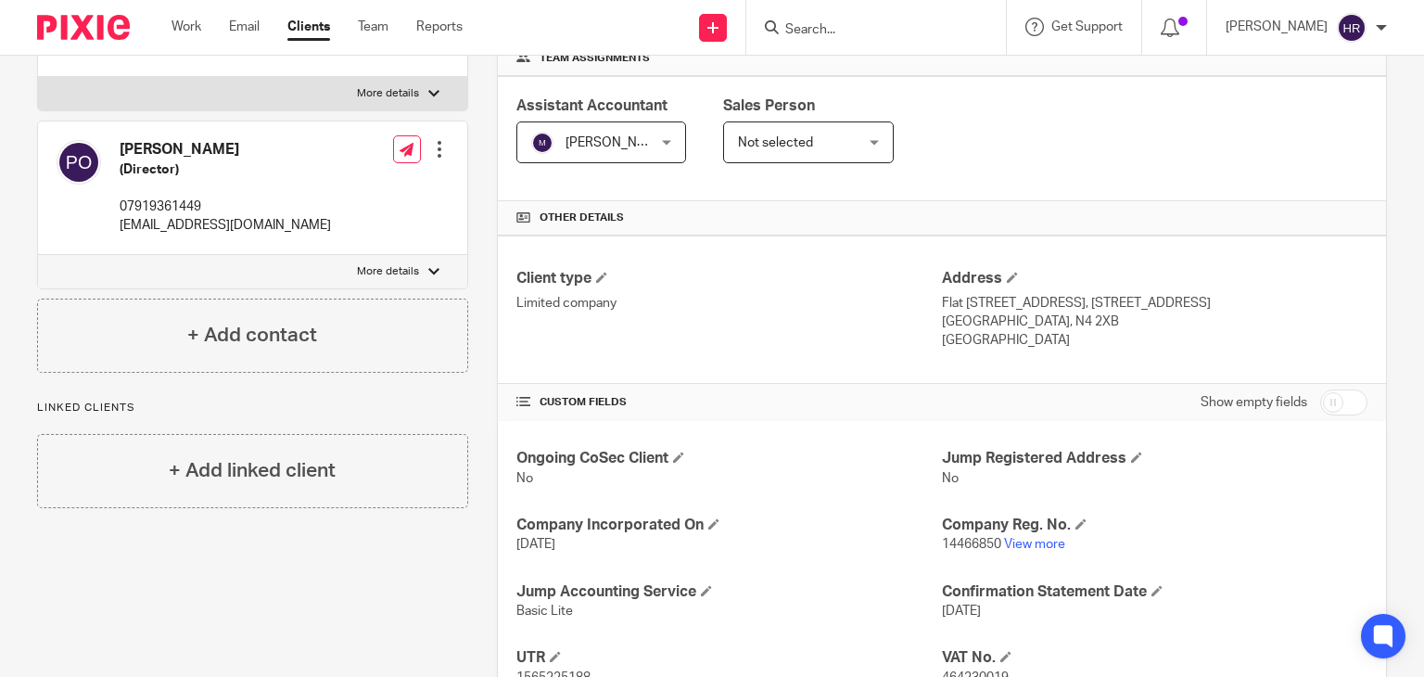
scroll to position [313, 0]
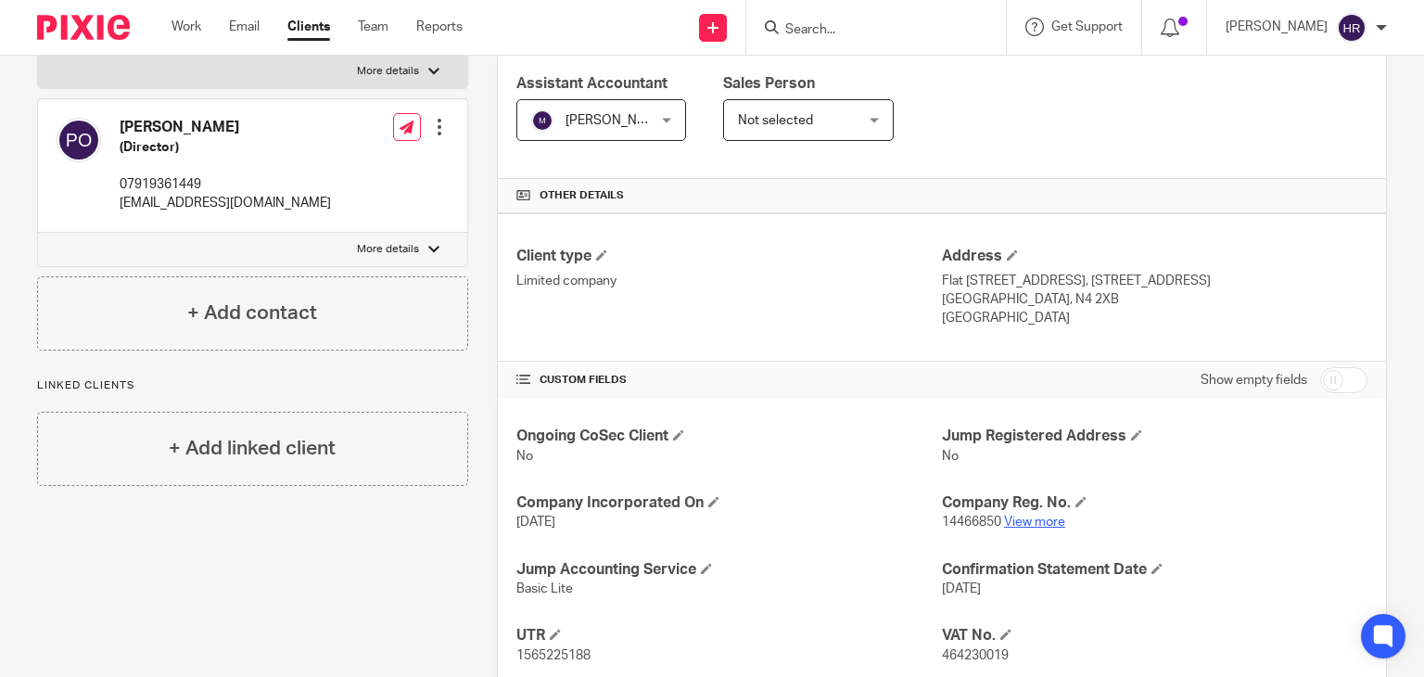
click at [1042, 519] on link "View more" at bounding box center [1034, 522] width 61 height 13
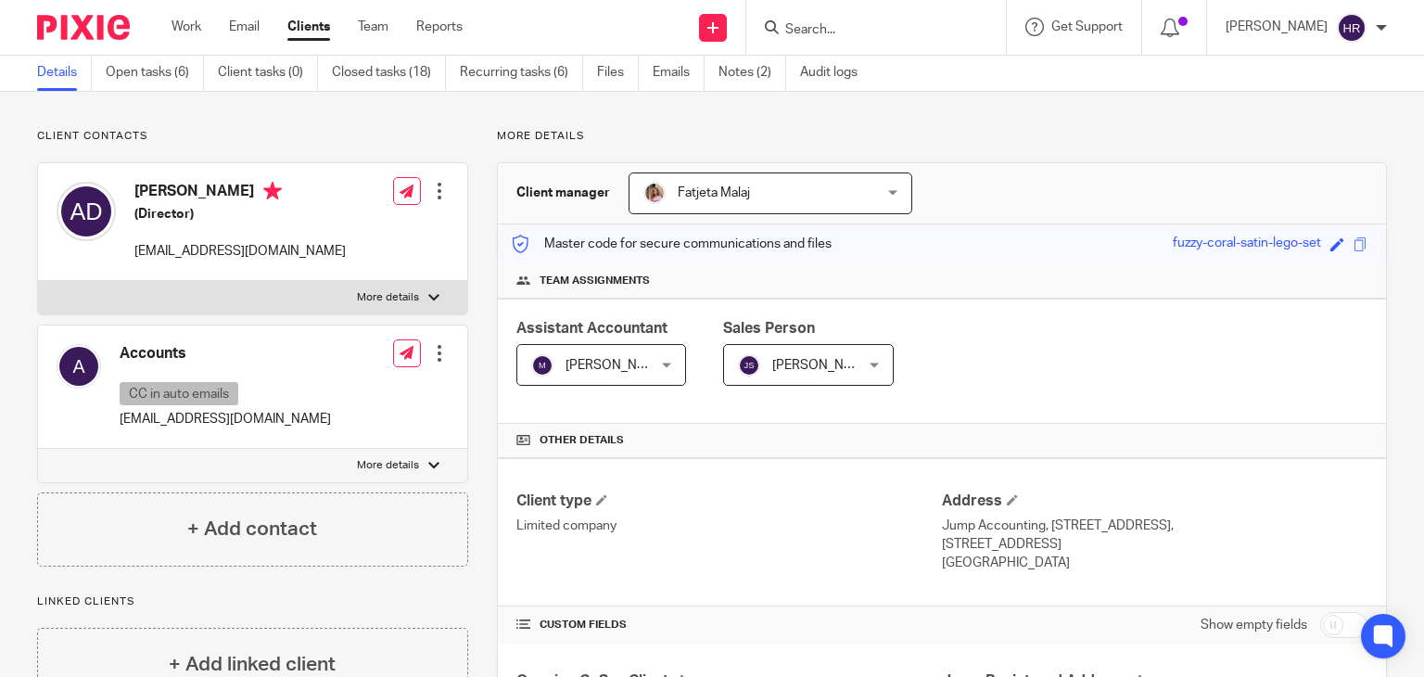
scroll to position [354, 0]
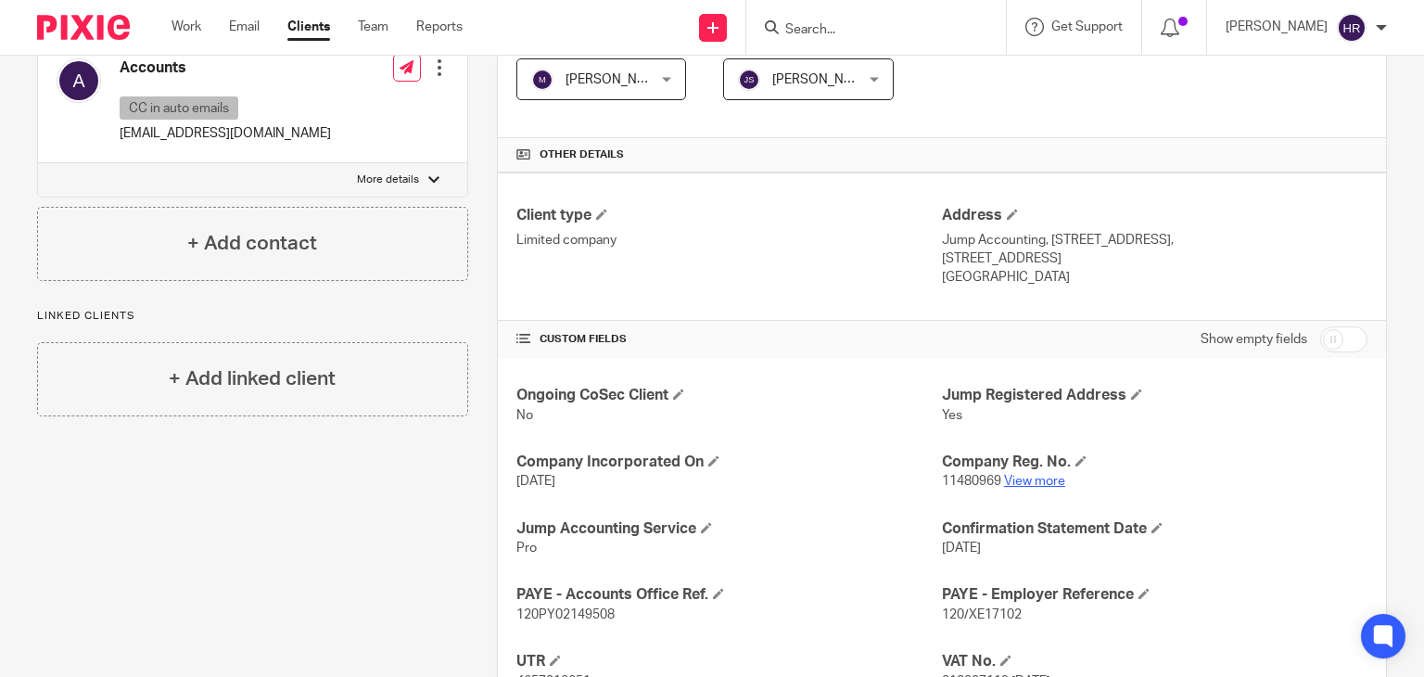
click at [1025, 479] on link "View more" at bounding box center [1034, 481] width 61 height 13
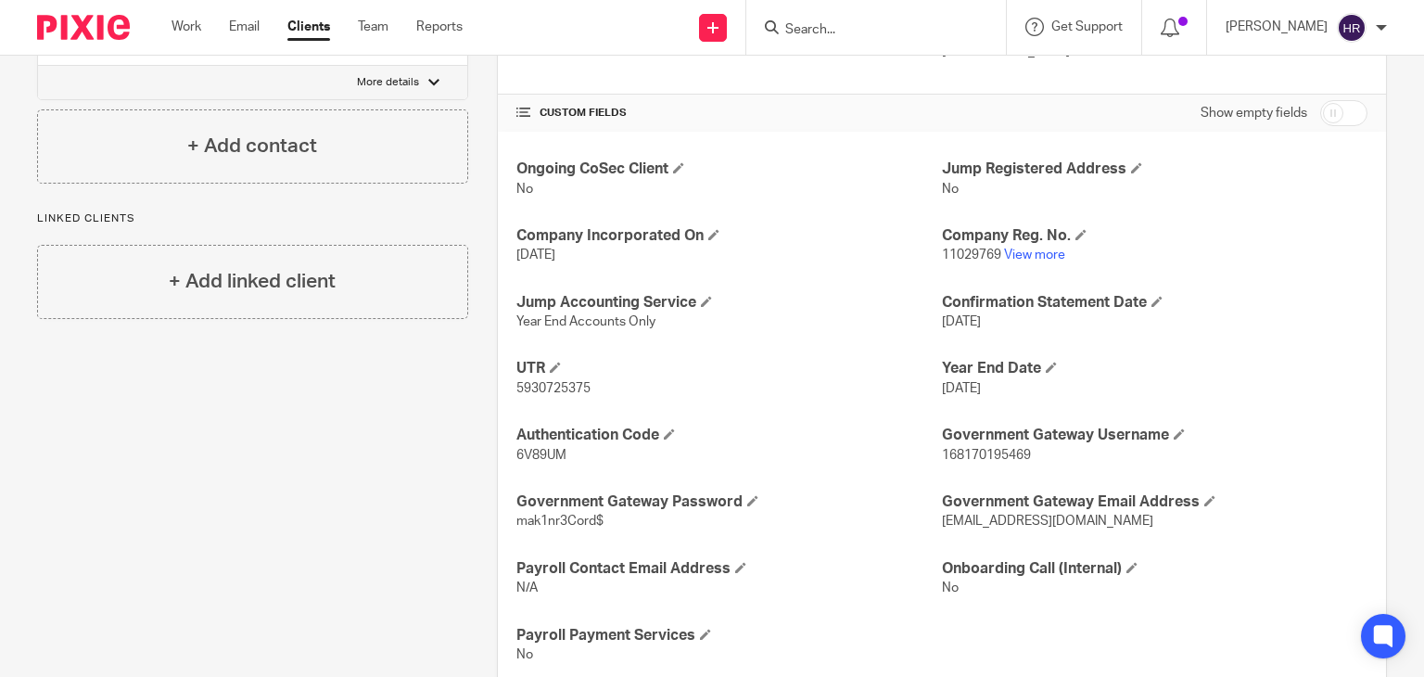
scroll to position [632, 0]
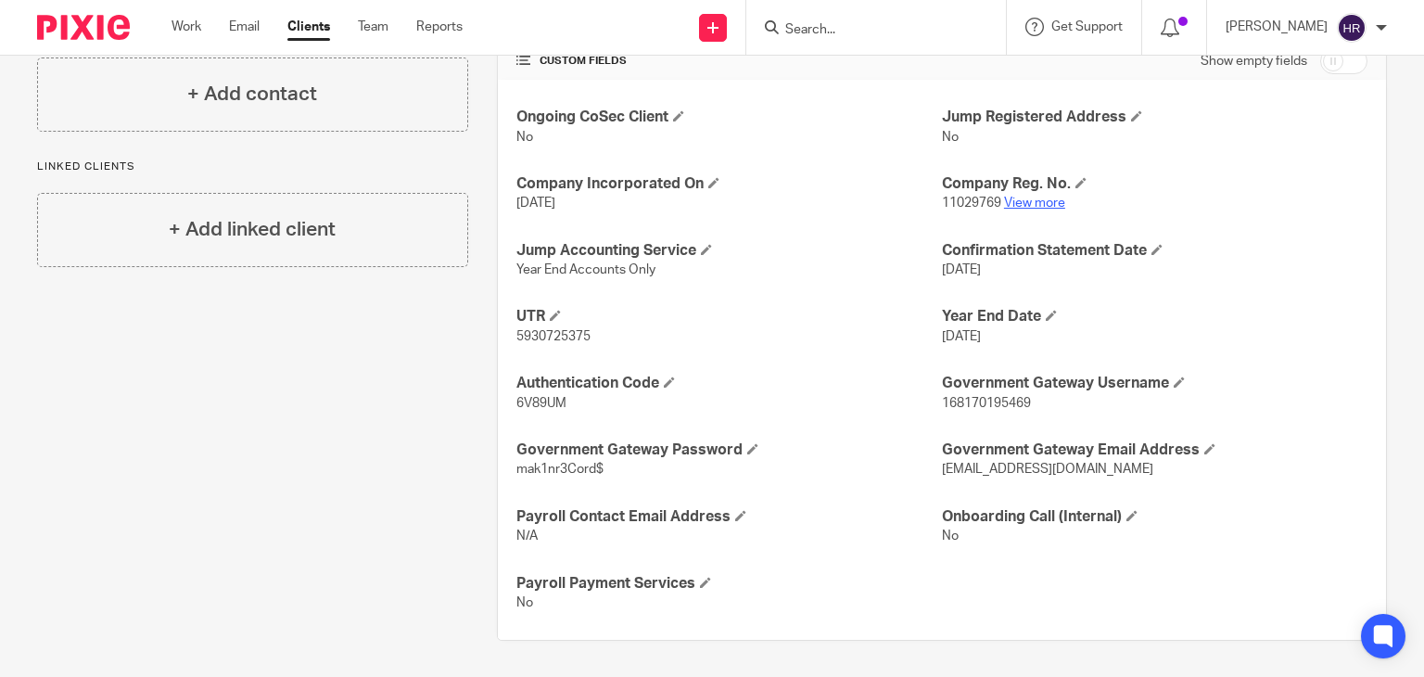
click at [1023, 198] on link "View more" at bounding box center [1034, 203] width 61 height 13
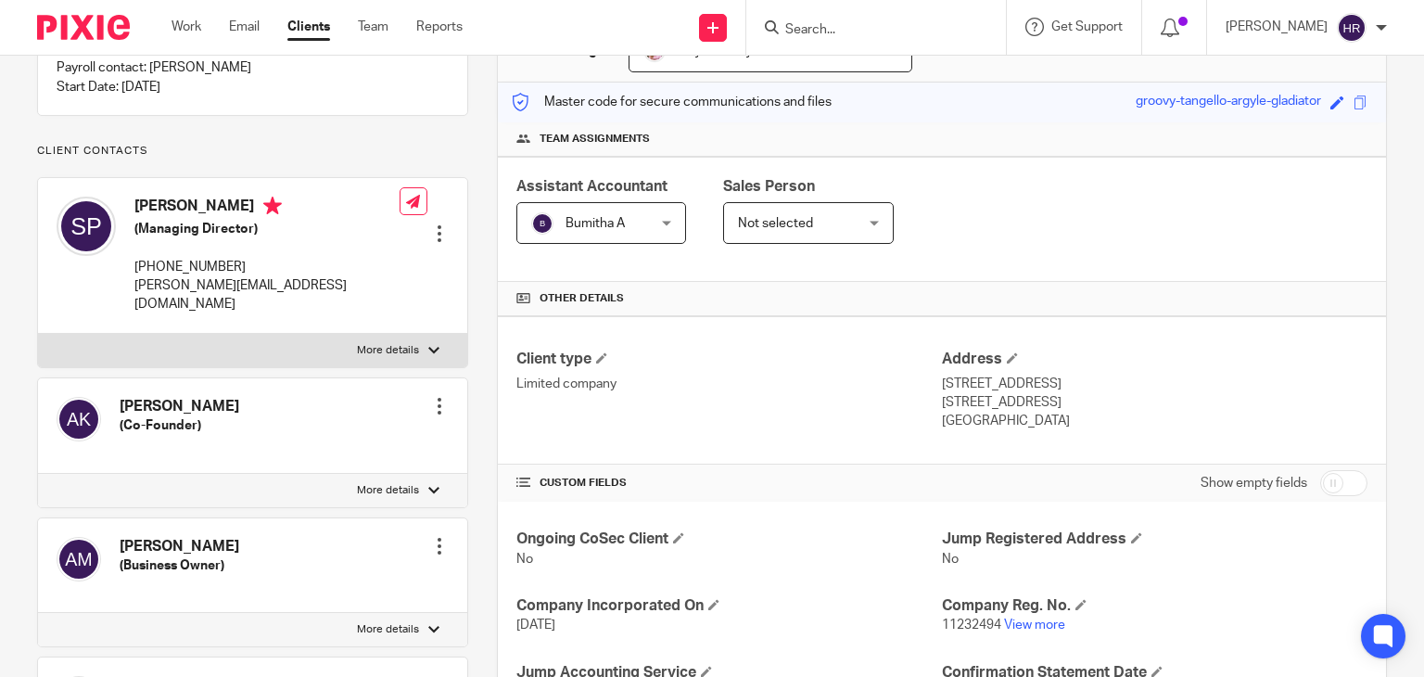
scroll to position [223, 0]
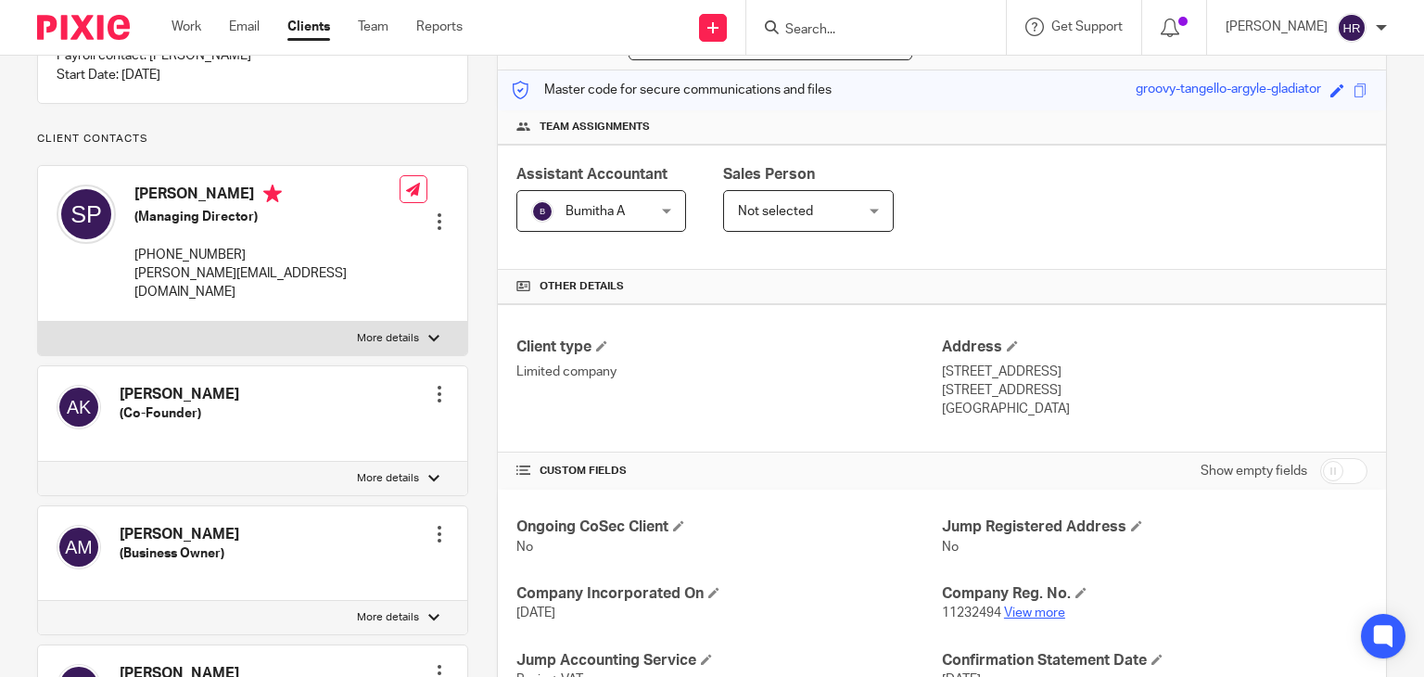
click at [1037, 609] on link "View more" at bounding box center [1034, 612] width 61 height 13
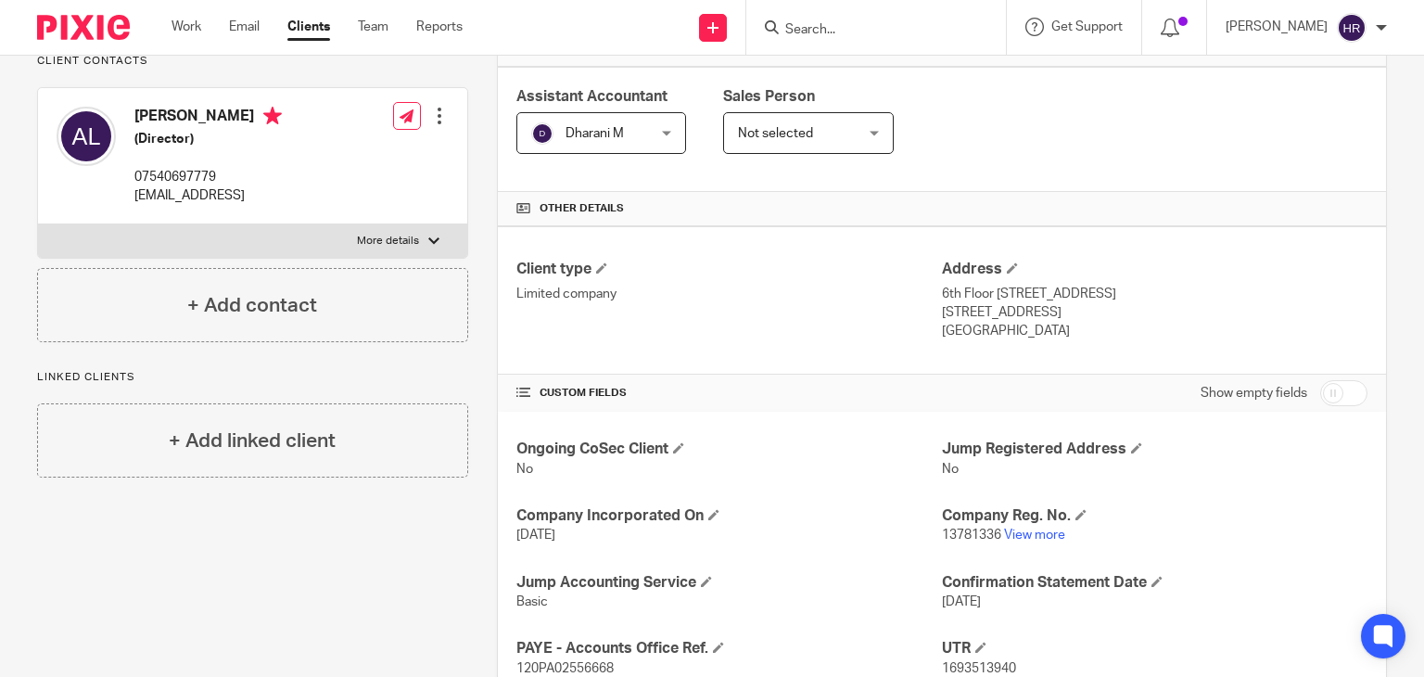
scroll to position [308, 0]
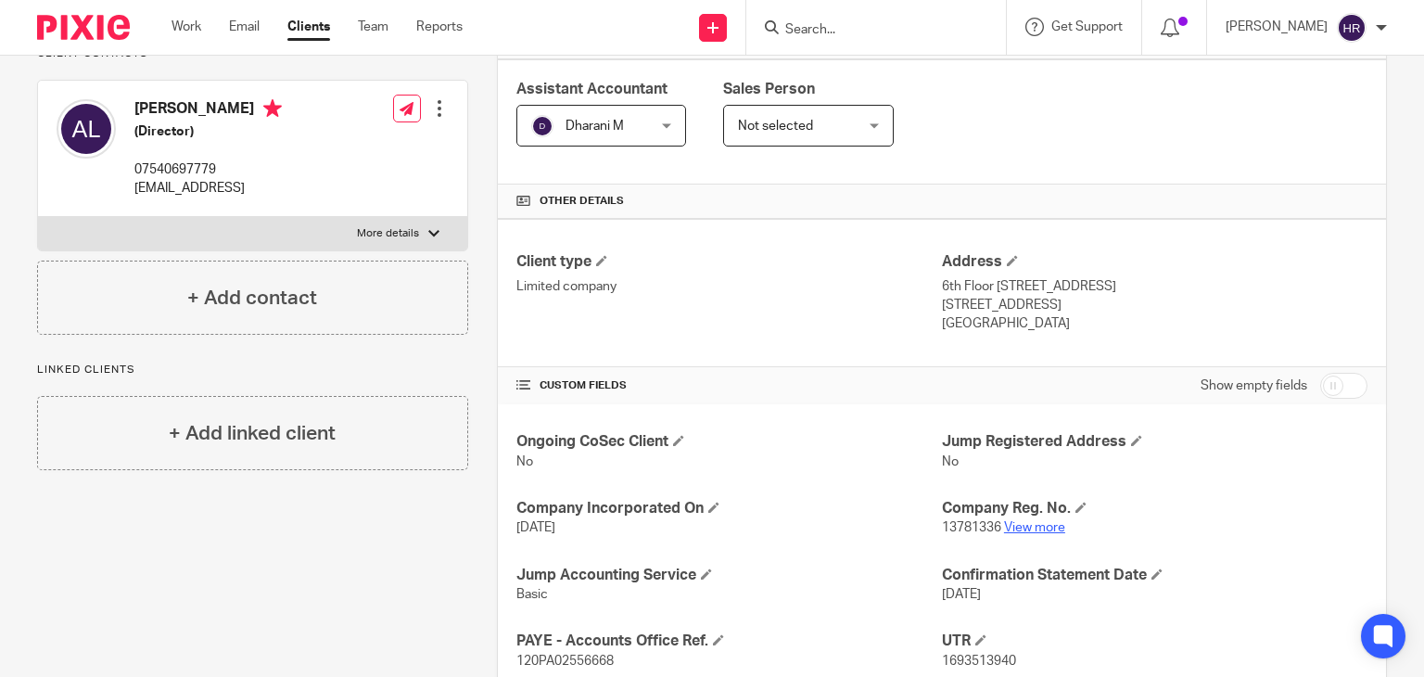
click at [1018, 528] on link "View more" at bounding box center [1034, 527] width 61 height 13
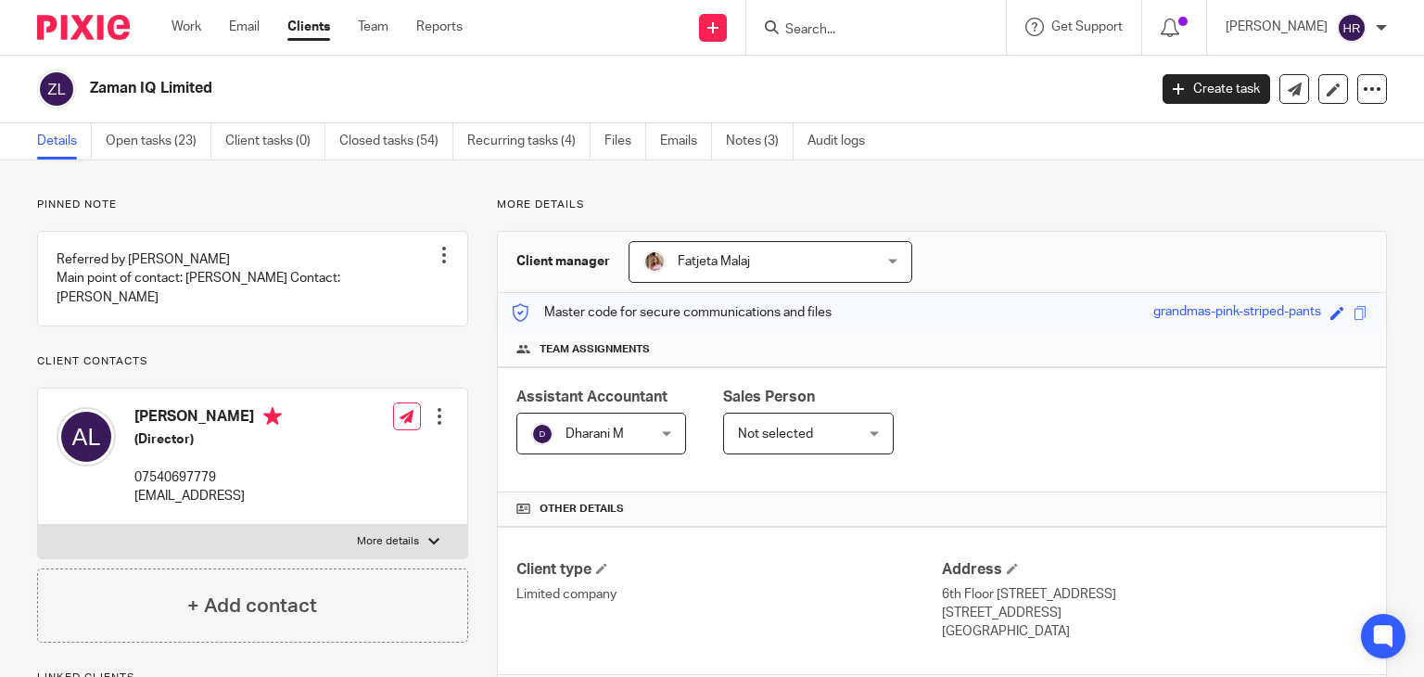
click at [817, 27] on input "Search" at bounding box center [866, 30] width 167 height 17
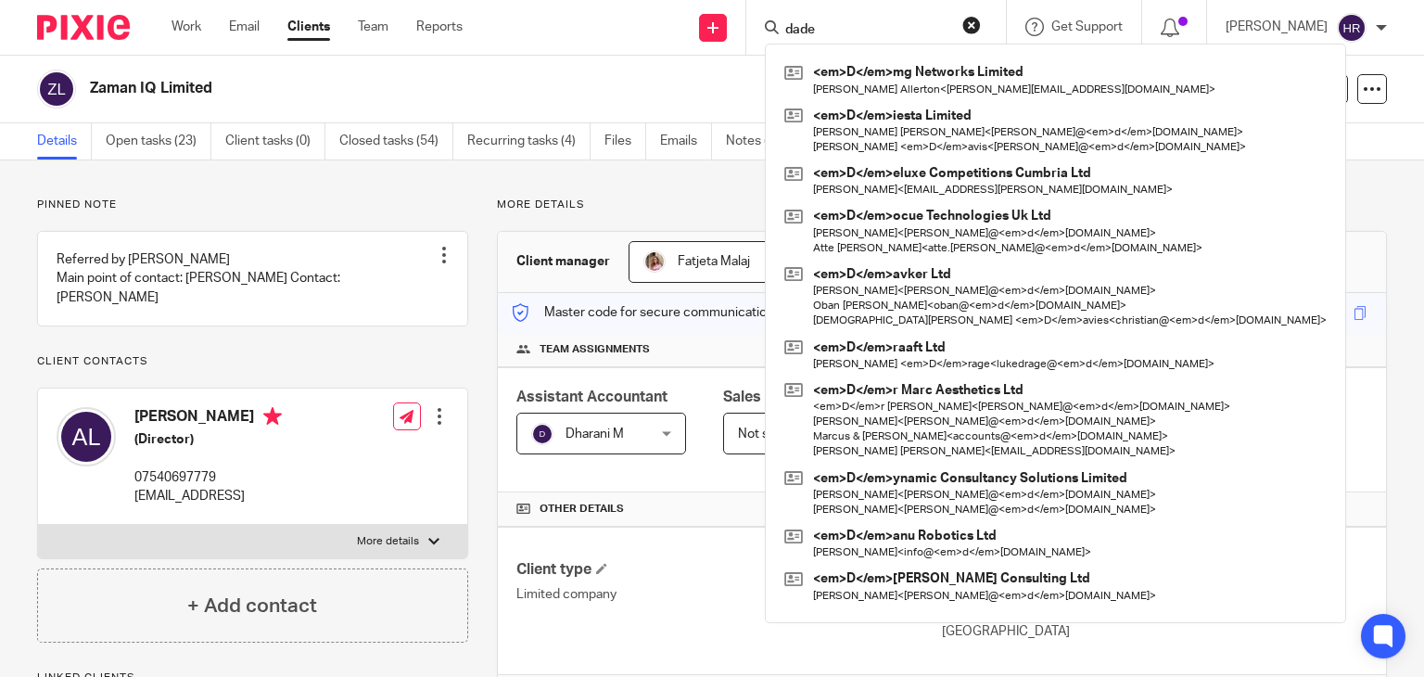
type input "dade"
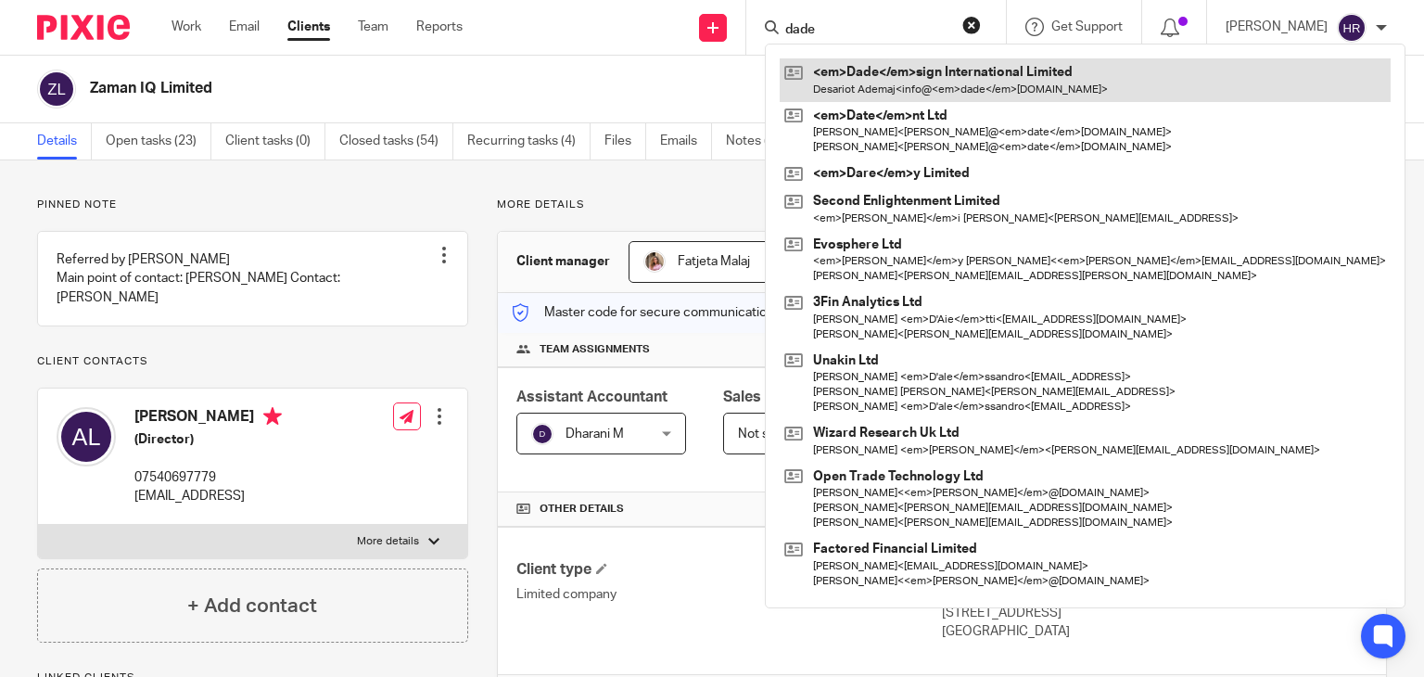
click at [833, 75] on link at bounding box center [1085, 79] width 611 height 43
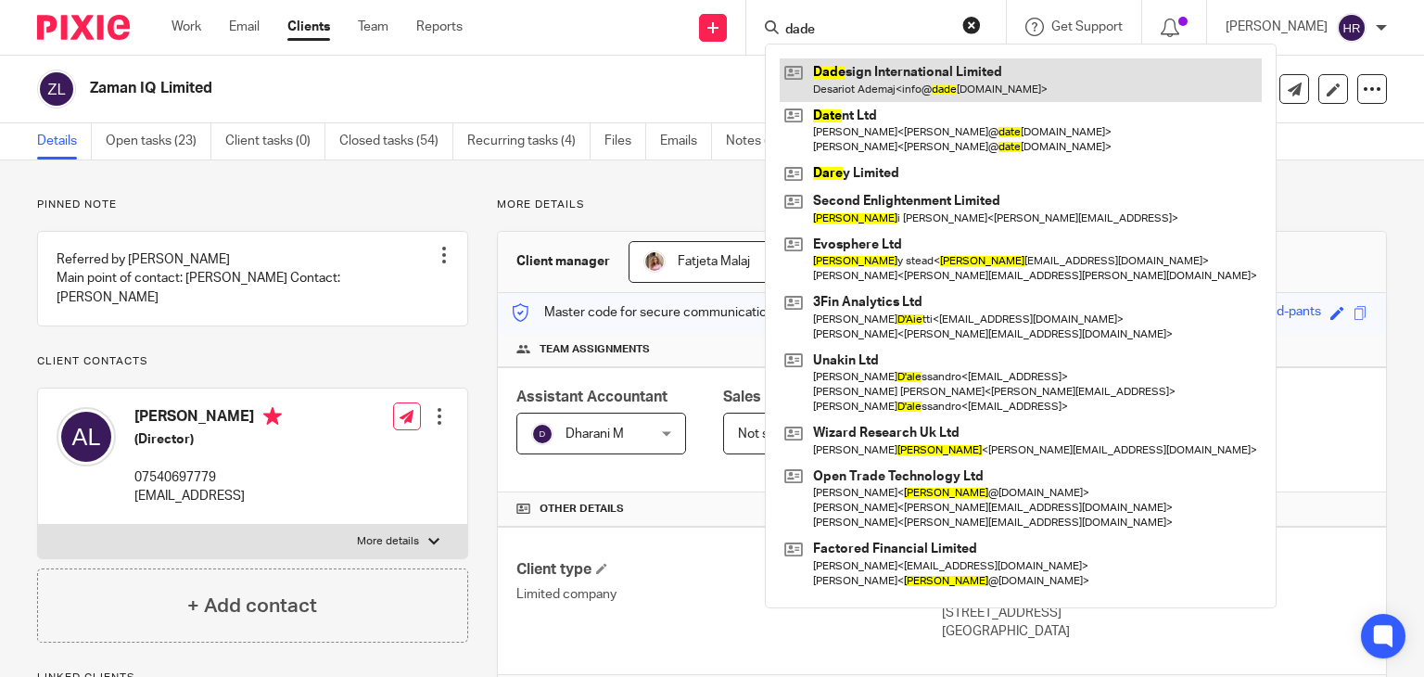
click at [832, 74] on link at bounding box center [1021, 79] width 482 height 43
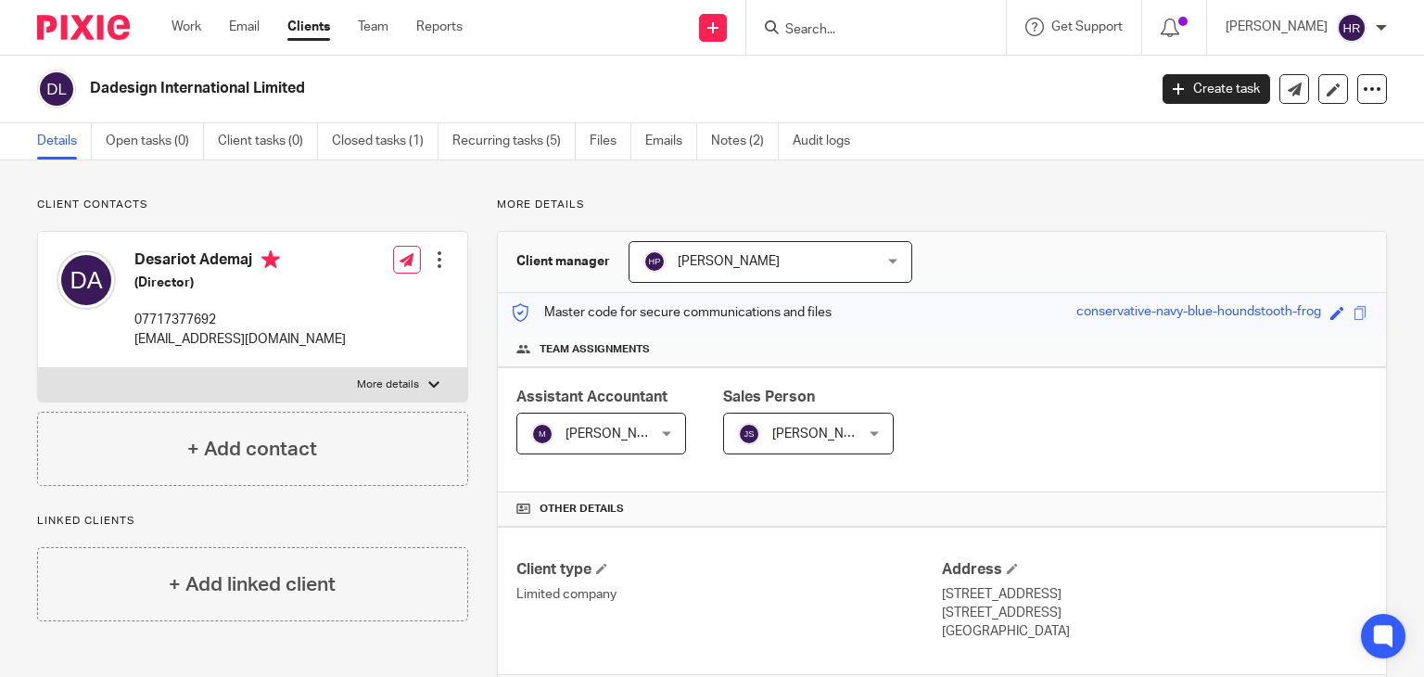
click at [838, 34] on input "Search" at bounding box center [866, 30] width 167 height 17
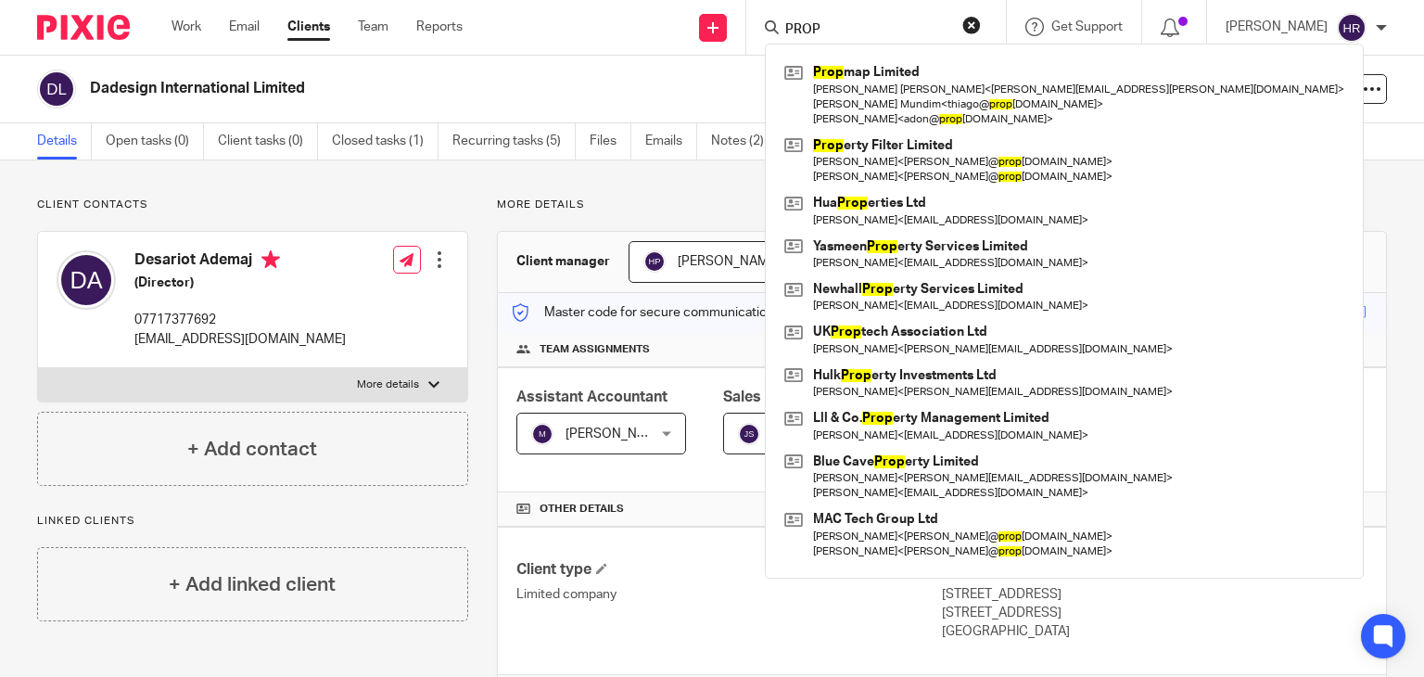
type input "PROP"
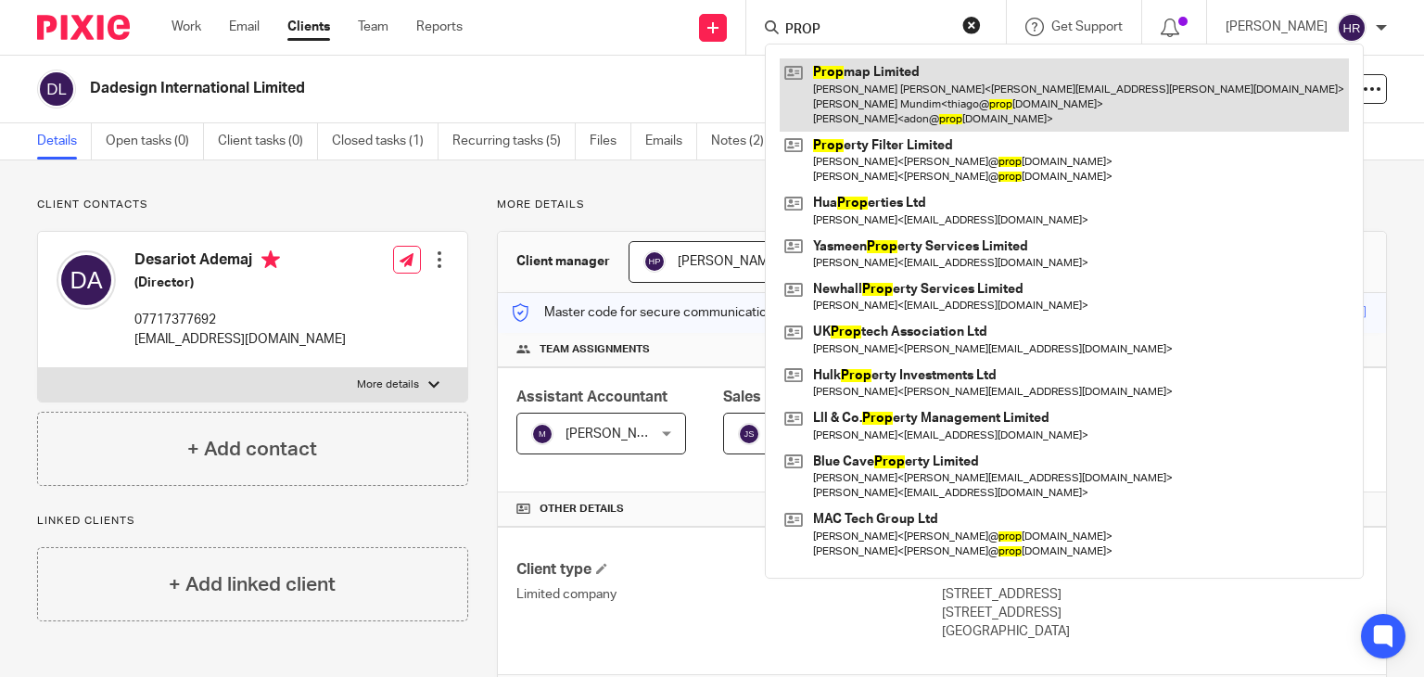
click at [845, 77] on link at bounding box center [1064, 94] width 569 height 73
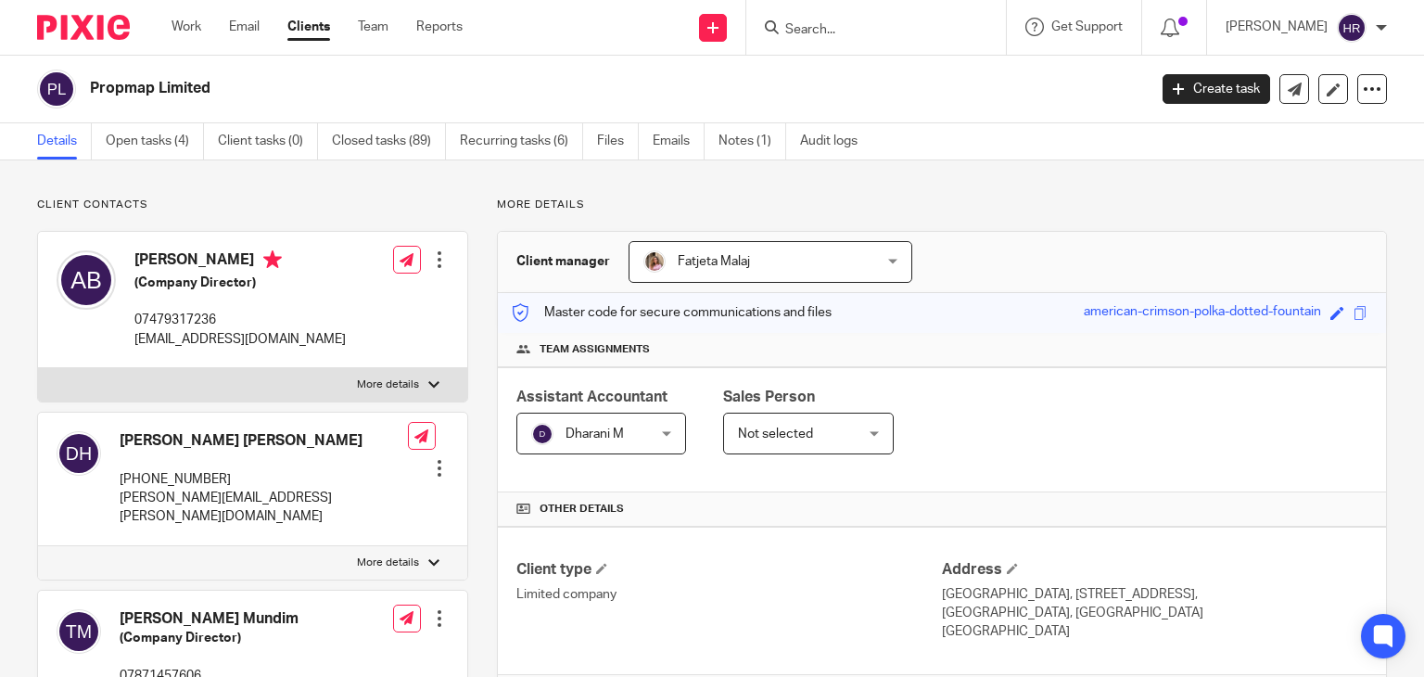
click at [1339, 312] on div "Save american-crimson-polka-dotted-fountain" at bounding box center [1228, 312] width 288 height 21
click at [1354, 314] on span at bounding box center [1361, 313] width 14 height 14
